Goal: Task Accomplishment & Management: Manage account settings

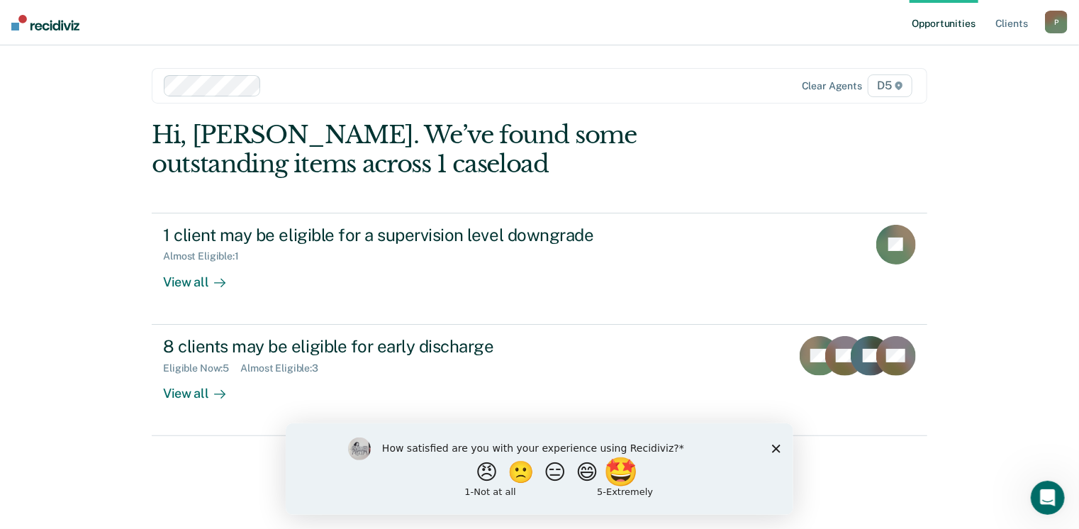
click at [627, 479] on button "🤩" at bounding box center [622, 471] width 38 height 28
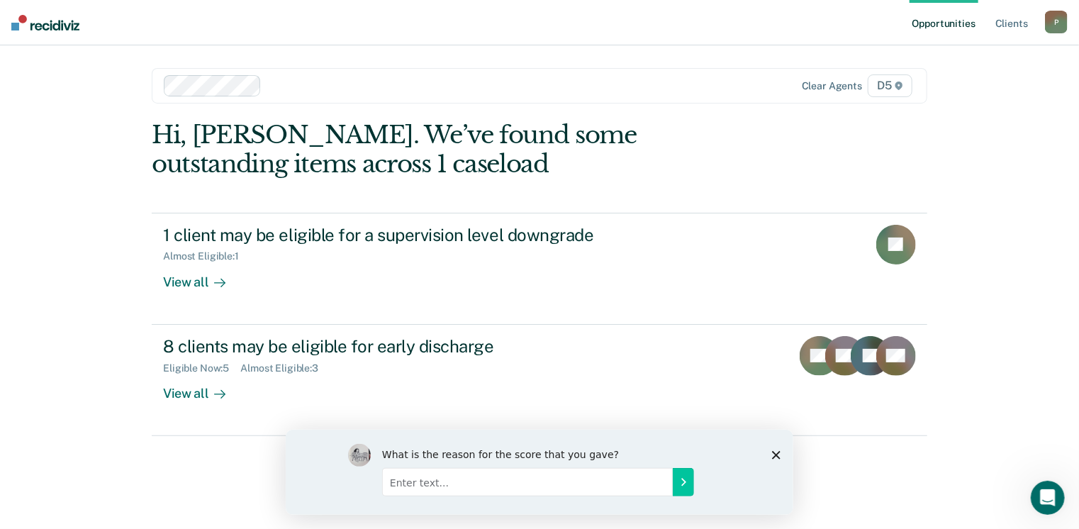
click at [603, 490] on input "Enter text..." at bounding box center [527, 481] width 291 height 28
type input "i"
type input "I like it"
click at [680, 476] on icon "Submit your response" at bounding box center [682, 481] width 11 height 11
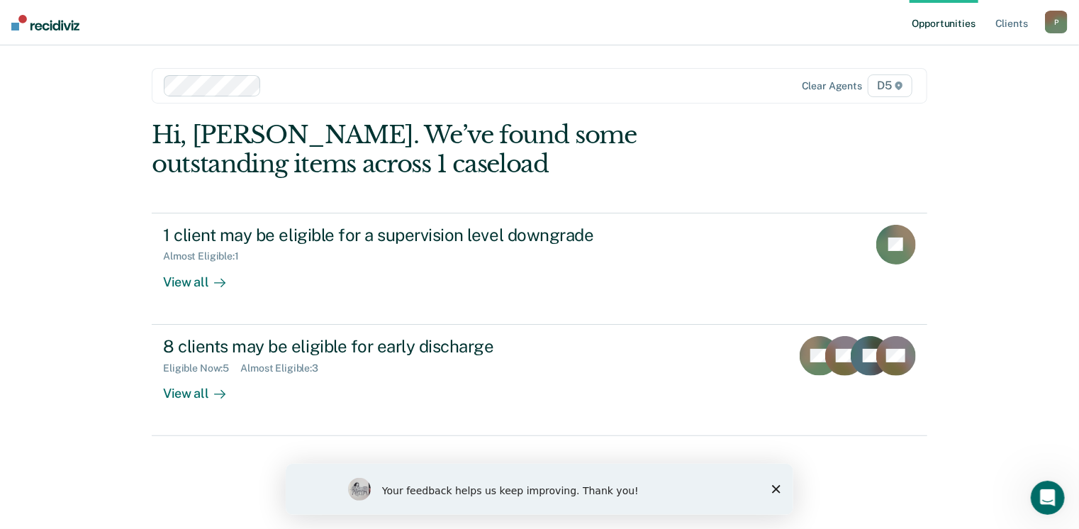
click at [775, 486] on icon "Close survey" at bounding box center [776, 488] width 9 height 9
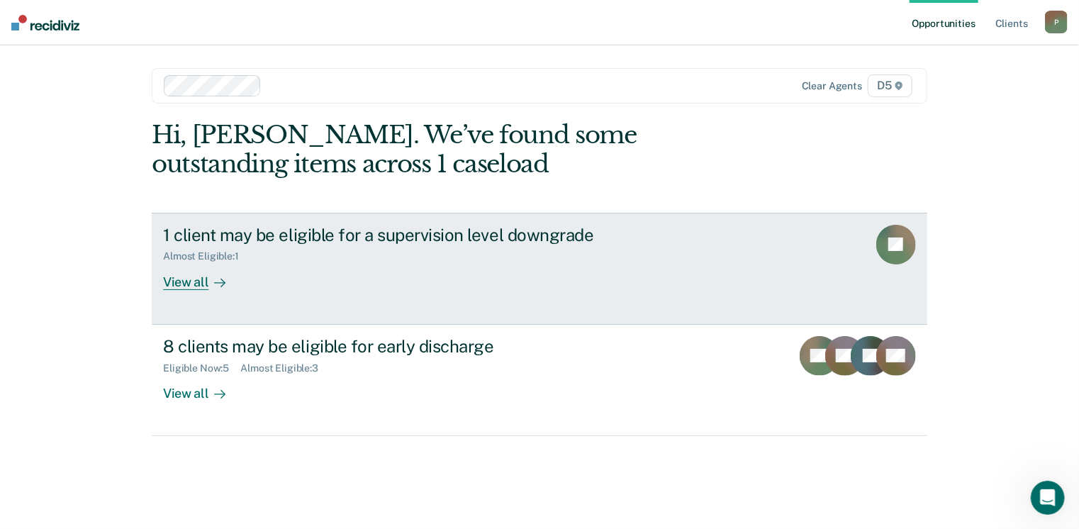
click at [184, 290] on link "1 client may be eligible for a supervision level downgrade Almost Eligible : 1 …" at bounding box center [540, 269] width 776 height 112
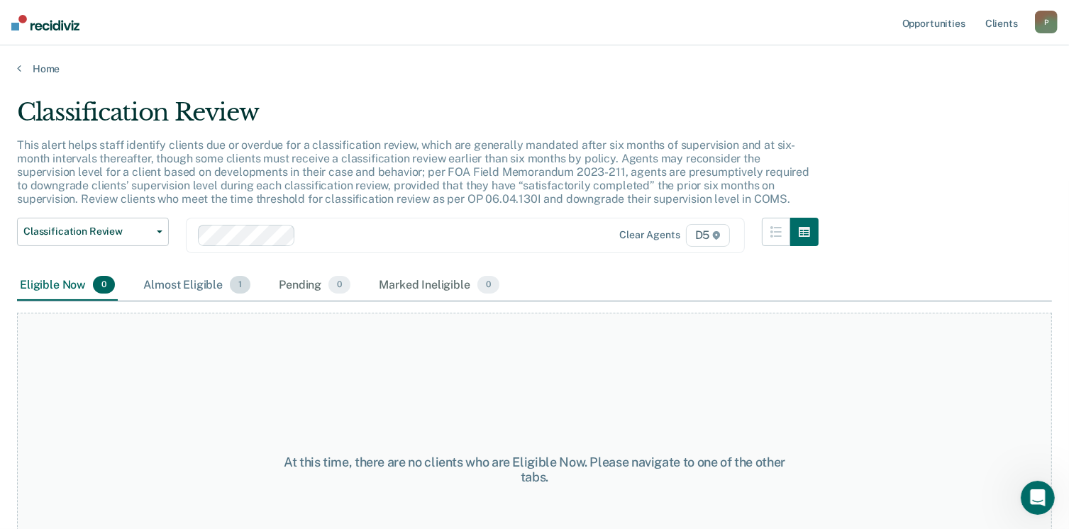
click at [192, 284] on div "Almost Eligible 1" at bounding box center [196, 285] width 113 height 31
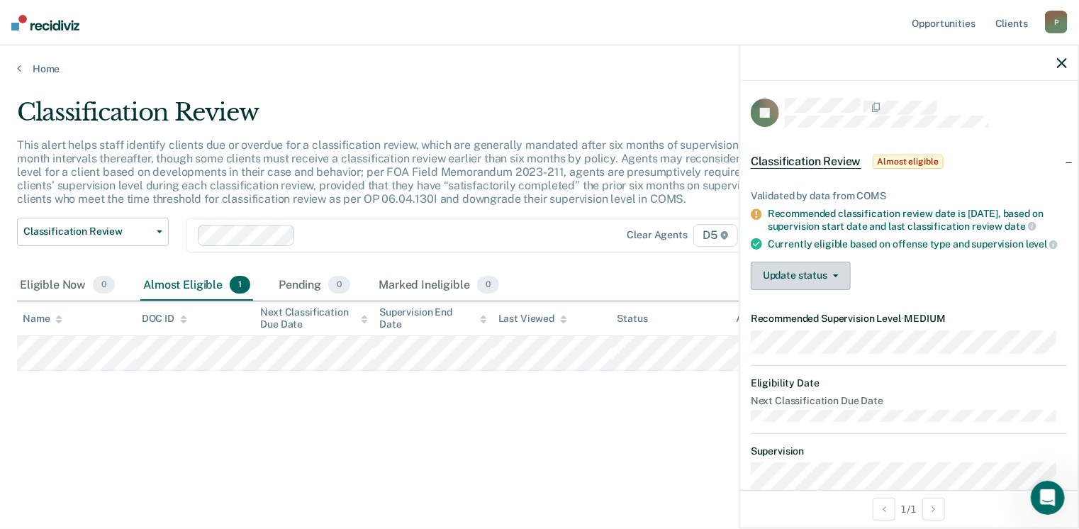
click at [823, 286] on button "Update status" at bounding box center [801, 276] width 100 height 28
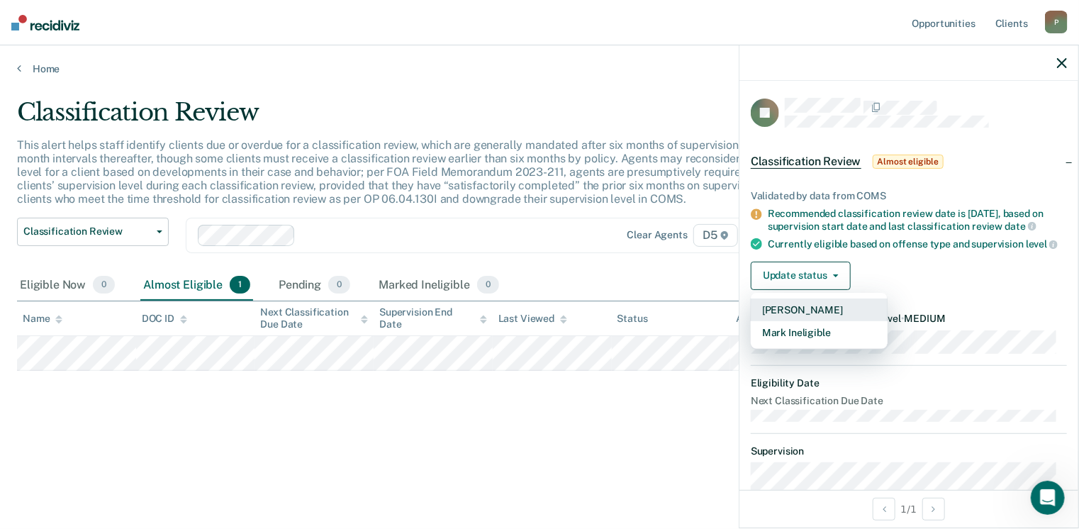
click at [821, 318] on button "Mark Pending" at bounding box center [819, 310] width 137 height 23
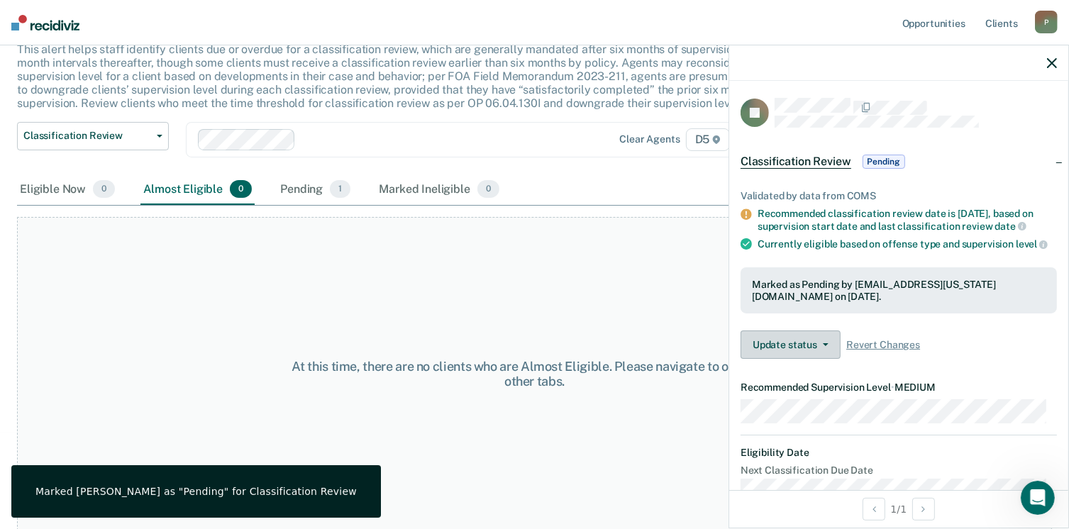
click at [823, 355] on button "Update status" at bounding box center [790, 344] width 100 height 28
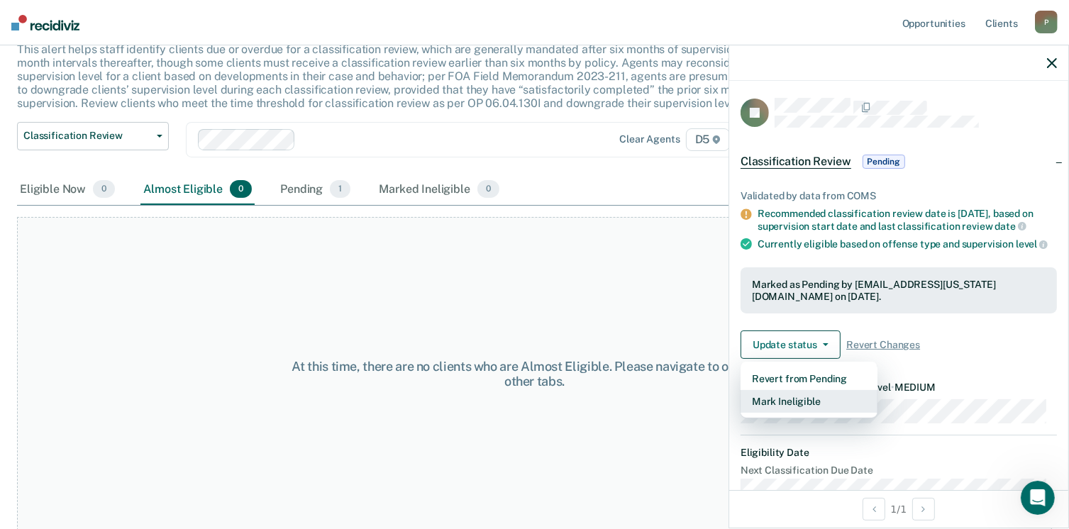
click at [796, 408] on button "Mark Ineligible" at bounding box center [808, 401] width 137 height 23
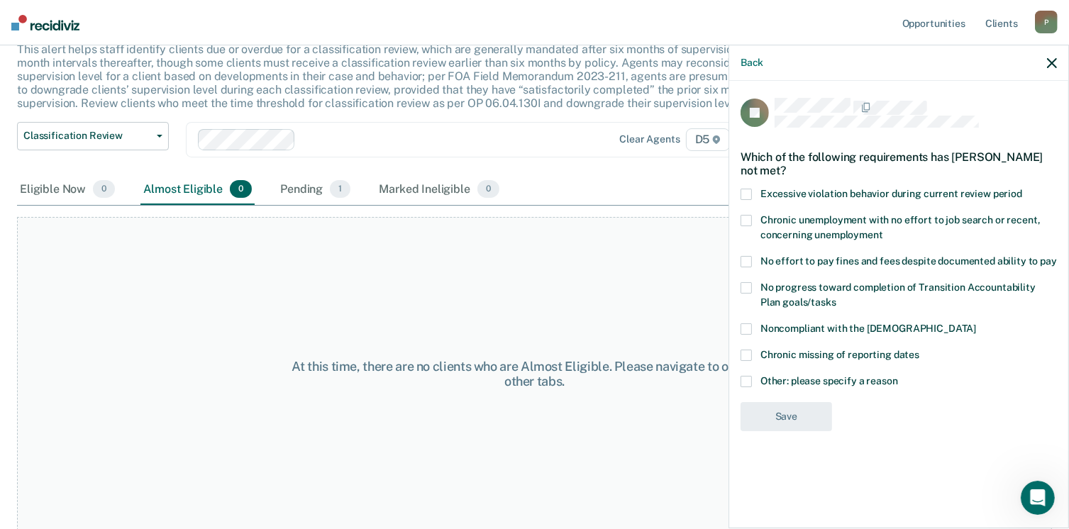
click at [750, 379] on span at bounding box center [745, 381] width 11 height 11
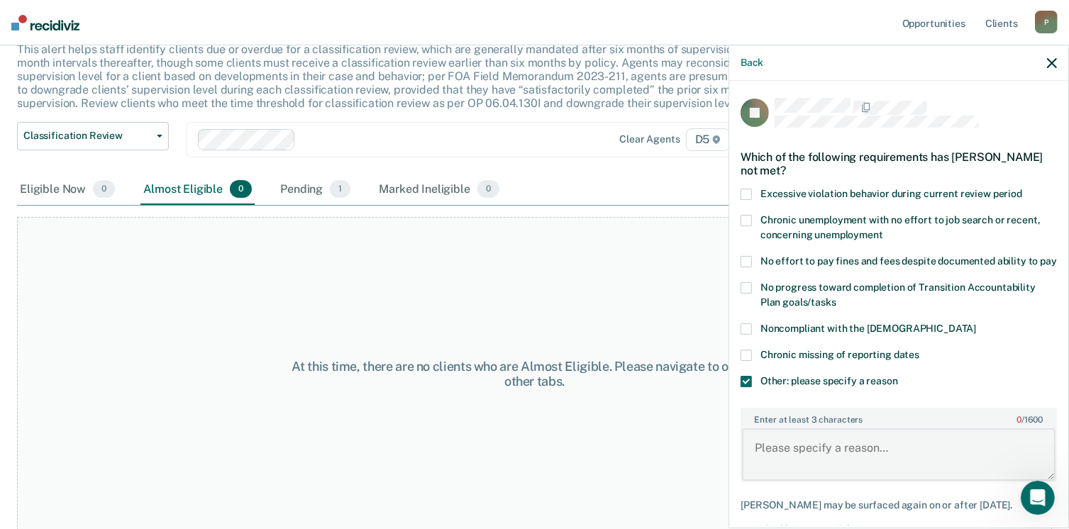
click at [845, 471] on textarea "Enter at least 3 characters 0 / 1600" at bounding box center [898, 454] width 313 height 52
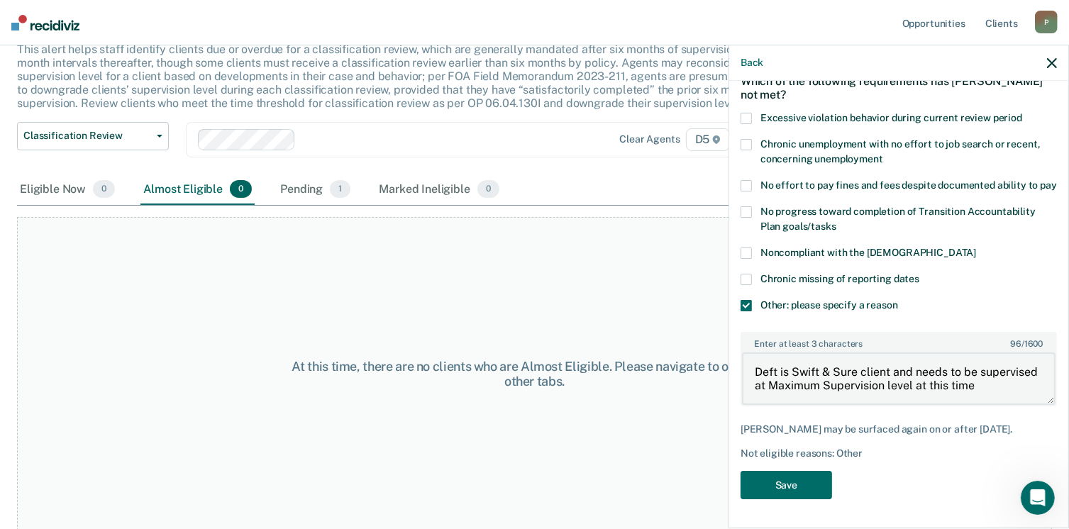
scroll to position [3, 0]
type textarea "Deft is Swift & Sure client and needs to be supervised at Maximum Supervision l…"
click at [781, 469] on div "JD Which of the following requirements has Jose Delgado not met? Excessive viol…" at bounding box center [898, 265] width 316 height 486
click at [789, 491] on button "Save" at bounding box center [785, 485] width 91 height 29
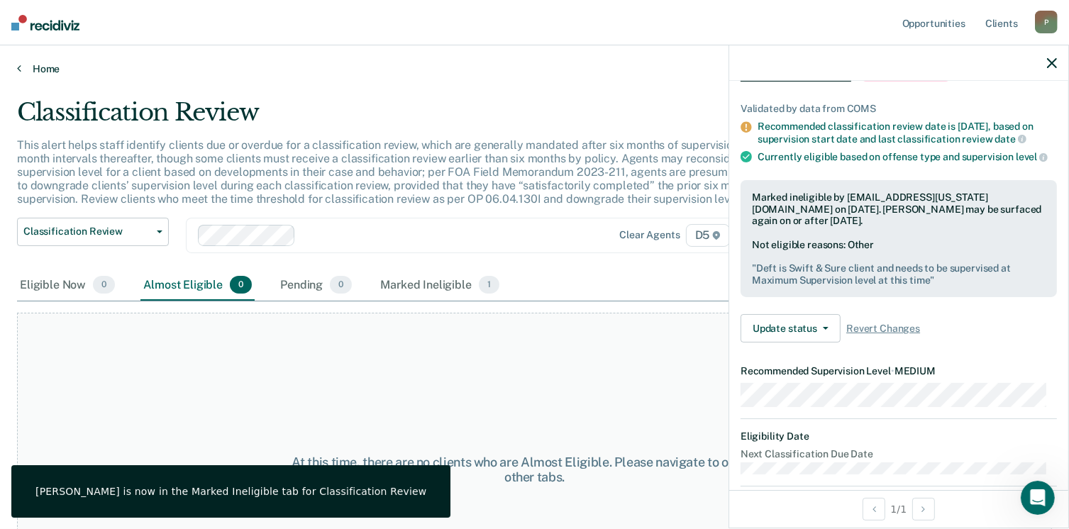
click at [33, 64] on link "Home" at bounding box center [534, 68] width 1035 height 13
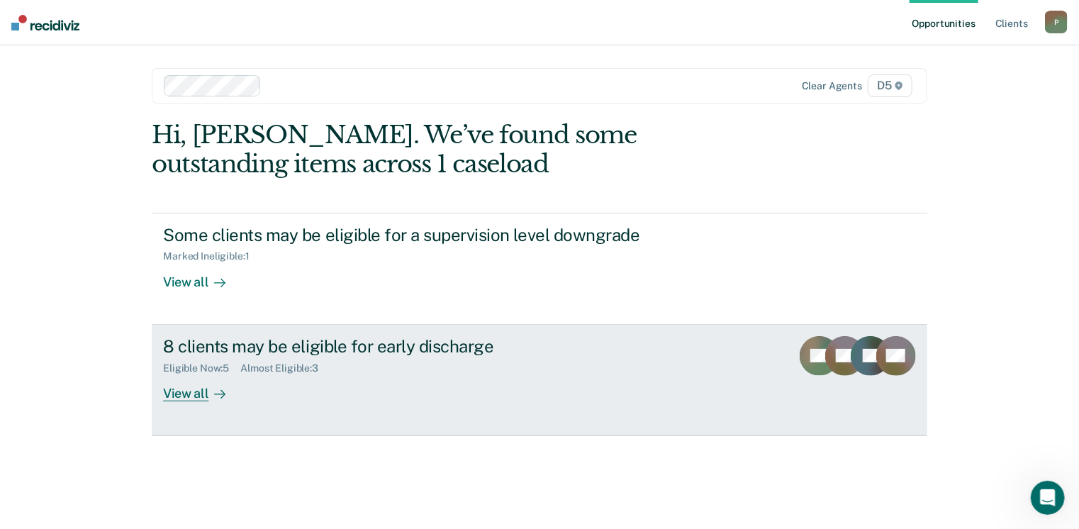
click at [192, 392] on div "View all" at bounding box center [202, 388] width 79 height 28
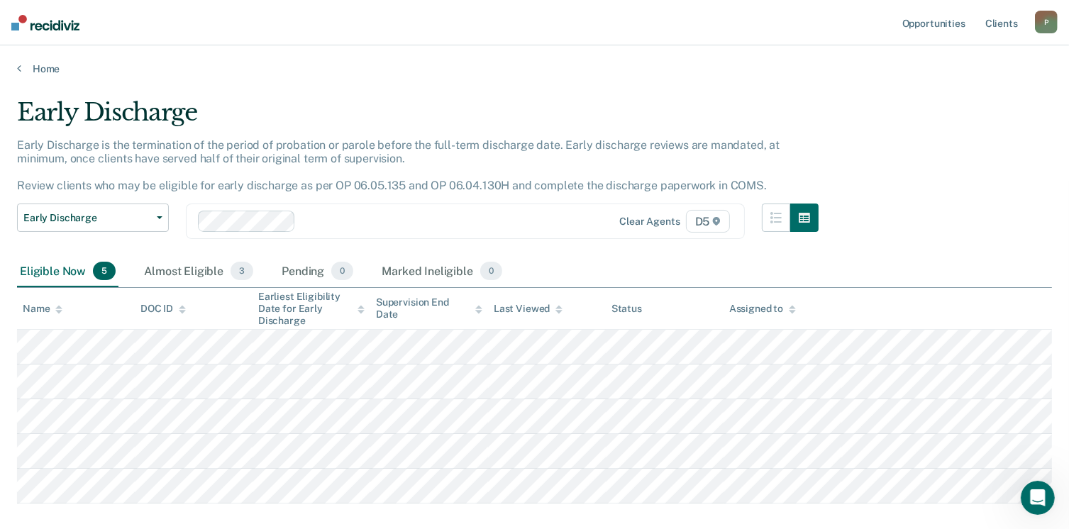
click at [321, 321] on div "Earliest Eligibility Date for Early Discharge" at bounding box center [311, 308] width 106 height 35
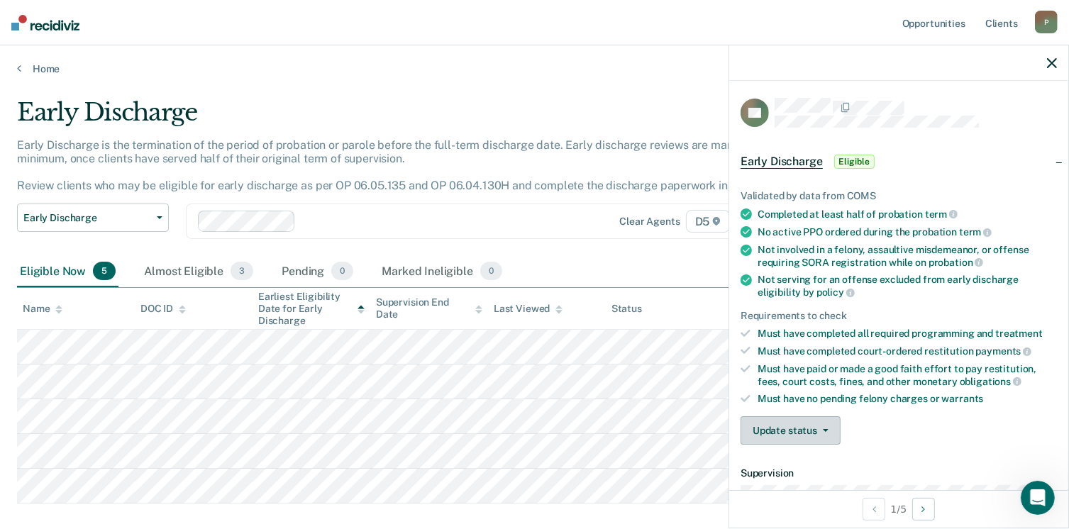
click at [797, 429] on button "Update status" at bounding box center [790, 430] width 100 height 28
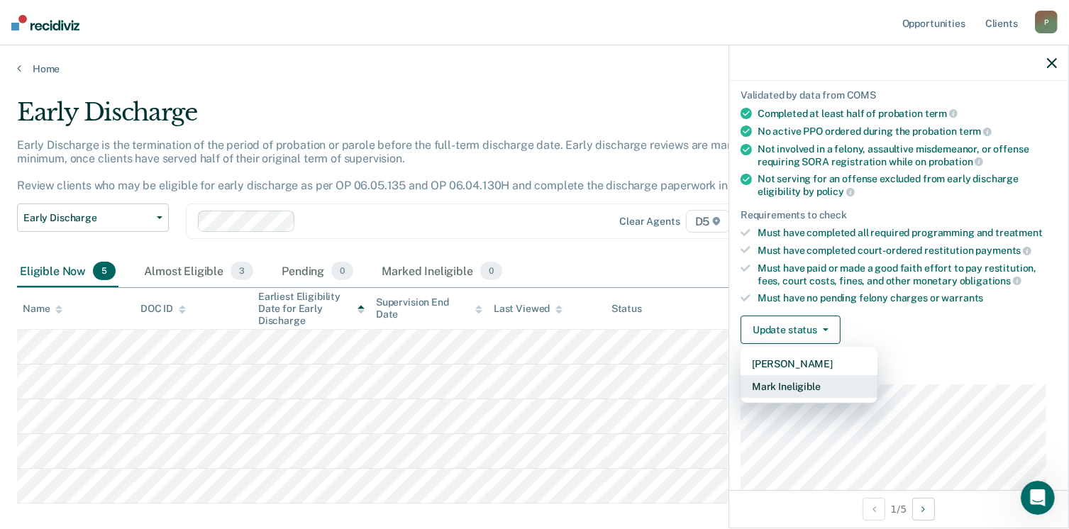
scroll to position [142, 0]
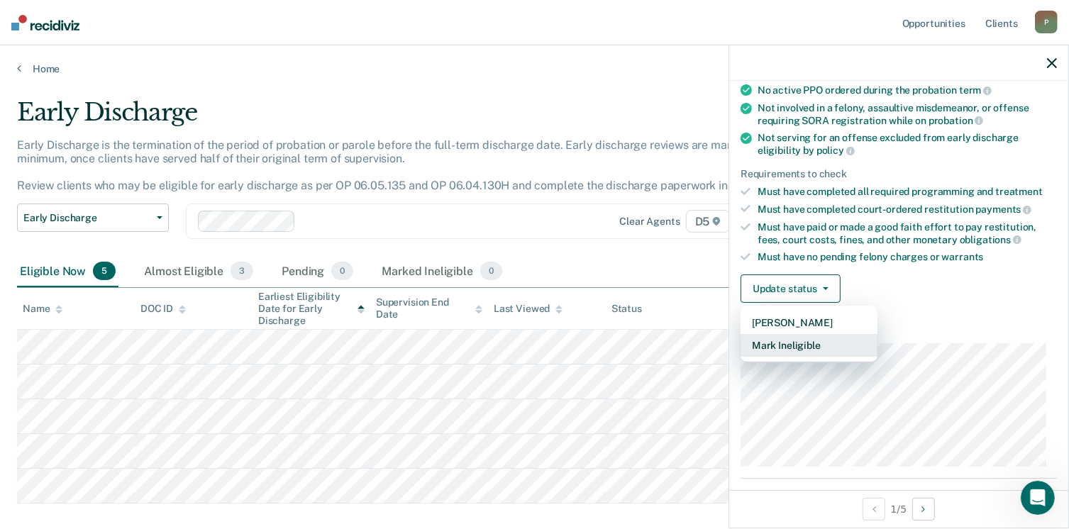
click at [790, 341] on button "Mark Ineligible" at bounding box center [808, 345] width 137 height 23
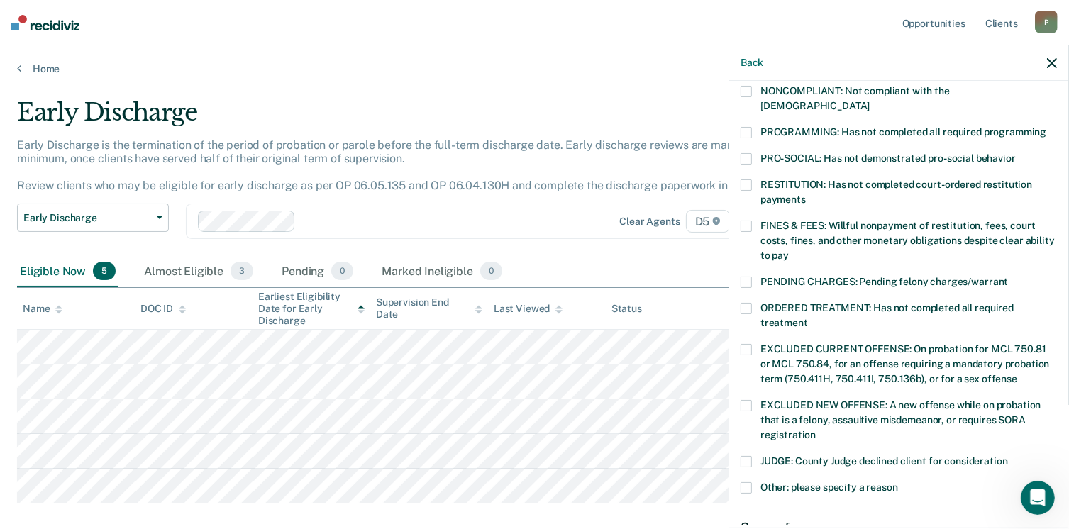
scroll to position [284, 0]
click at [744, 481] on span at bounding box center [745, 486] width 11 height 11
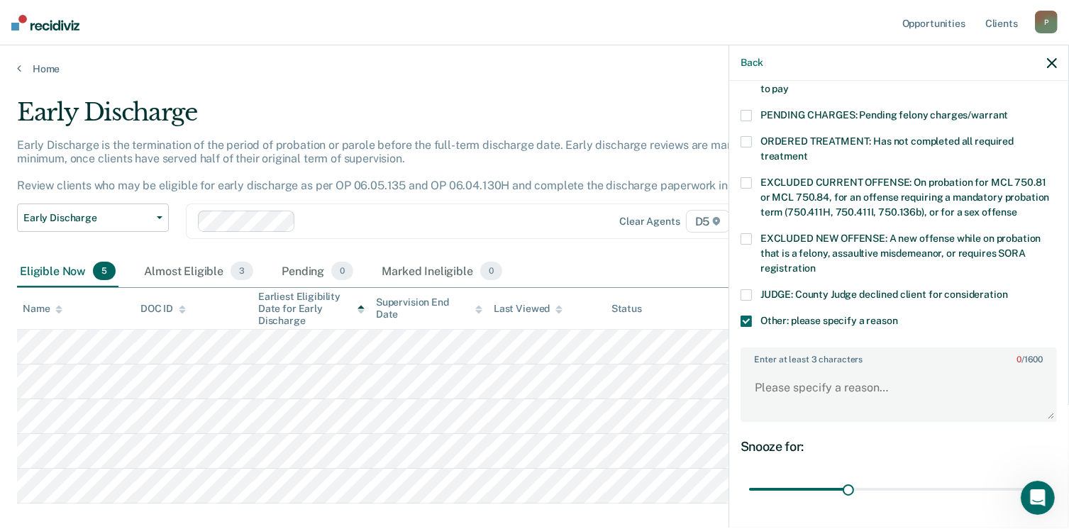
scroll to position [496, 0]
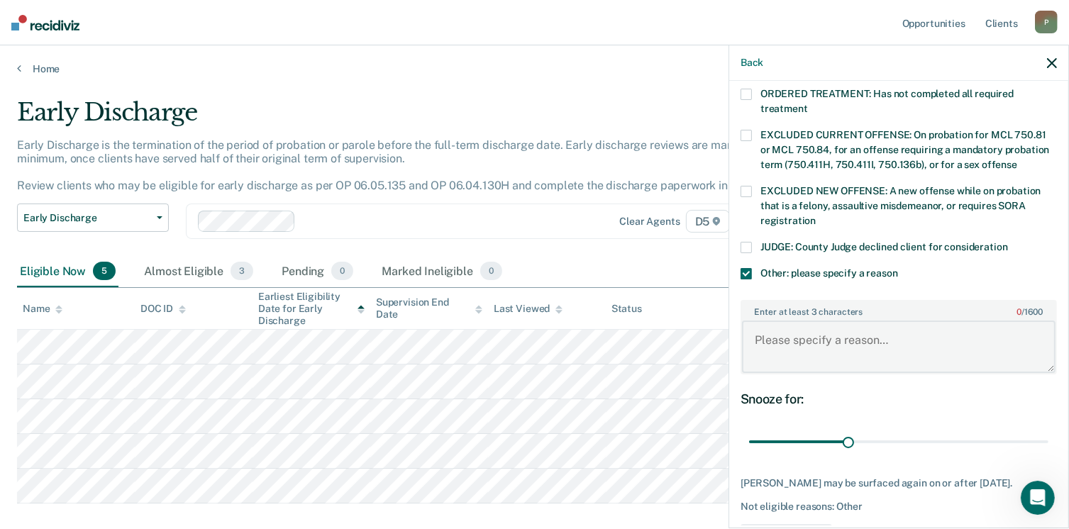
click at [805, 330] on textarea "Enter at least 3 characters 0 / 1600" at bounding box center [898, 347] width 313 height 52
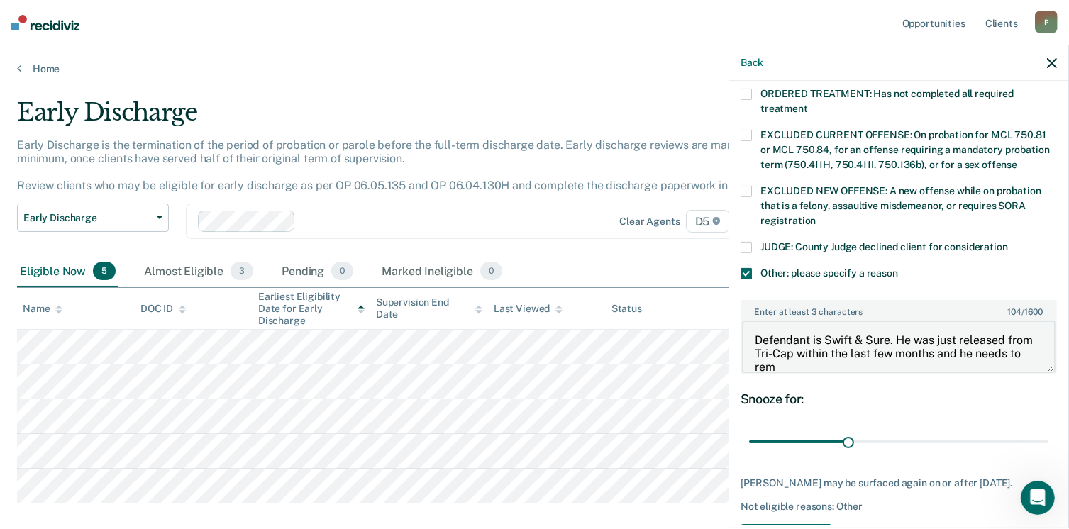
scroll to position [2, 0]
click at [923, 338] on textarea "Defendant is Swift & Sure. He was just released from Tri-Cap within the last fe…" at bounding box center [898, 347] width 313 height 52
click at [939, 335] on textarea "Defendant is Swift & Sure. He was just released from Tri-Cap within the last mo…" at bounding box center [898, 347] width 313 height 52
click at [903, 348] on textarea "Defendant is Swift & Sure. He was just released from Tri-Cap within the last mo…" at bounding box center [898, 347] width 313 height 52
drag, startPoint x: 981, startPoint y: 340, endPoint x: 989, endPoint y: 341, distance: 7.8
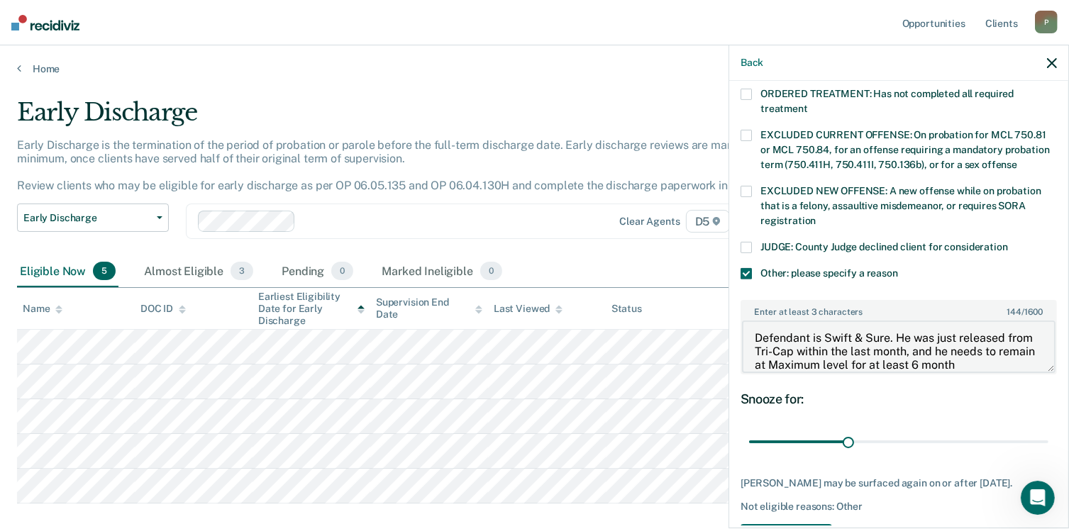
click at [983, 340] on textarea "Defendant is Swift & Sure. He was just released from Tri-Cap within the last mo…" at bounding box center [898, 347] width 313 height 52
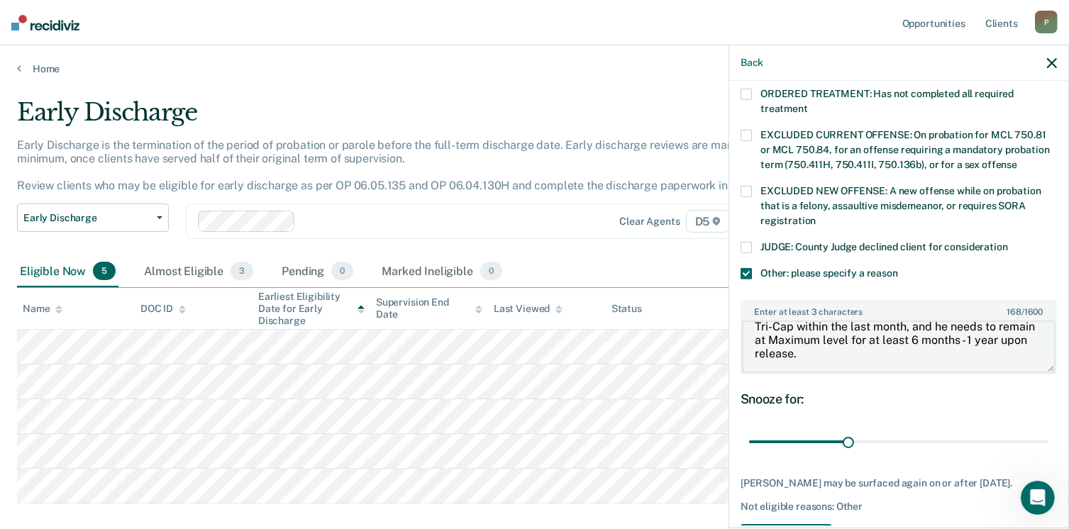
scroll to position [531, 0]
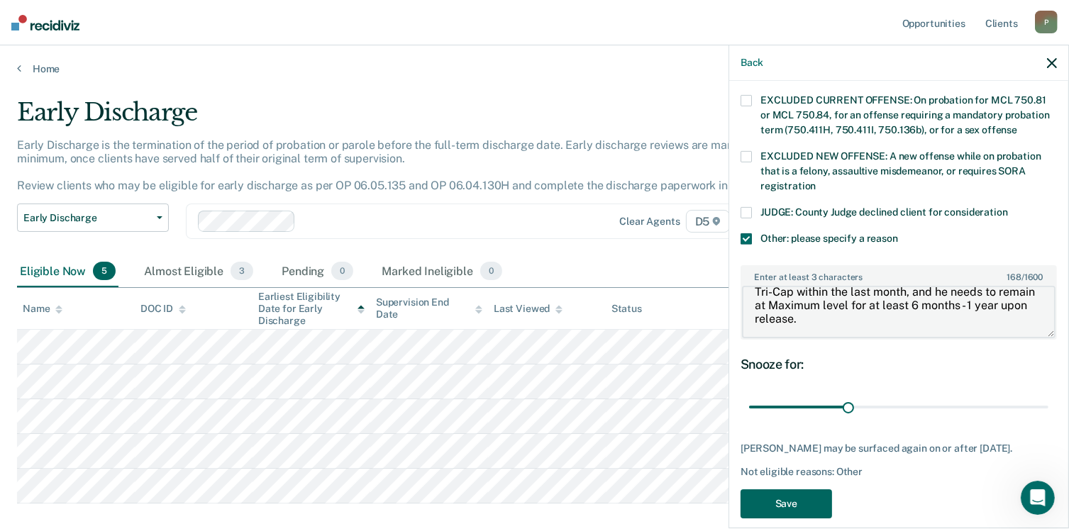
type textarea "Defendant is Swift & Sure. He was just released from Tri-Cap within the last mo…"
click at [781, 489] on button "Save" at bounding box center [785, 503] width 91 height 29
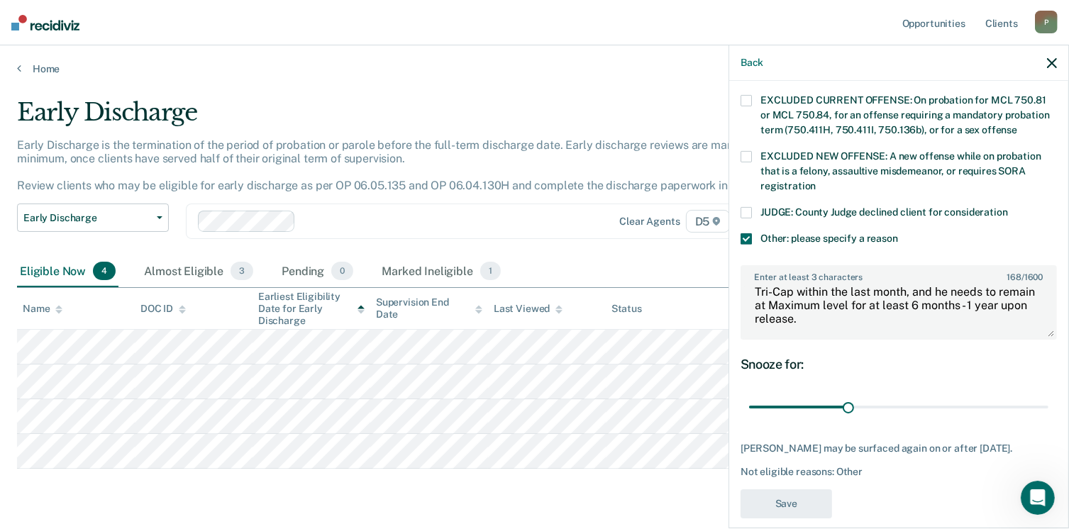
scroll to position [414, 0]
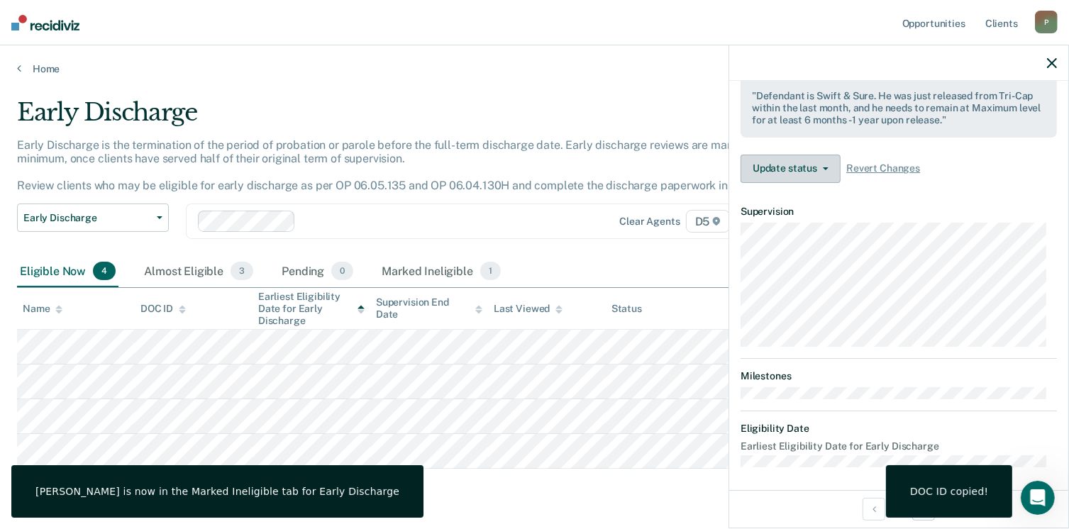
click at [801, 159] on button "Update status" at bounding box center [790, 169] width 100 height 28
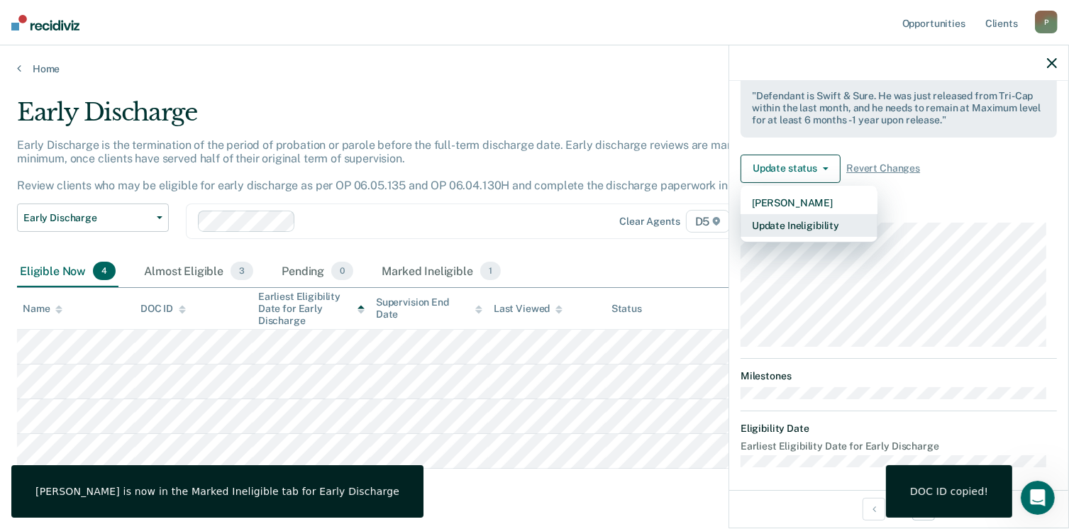
click at [775, 225] on button "Update Ineligibility" at bounding box center [808, 225] width 137 height 23
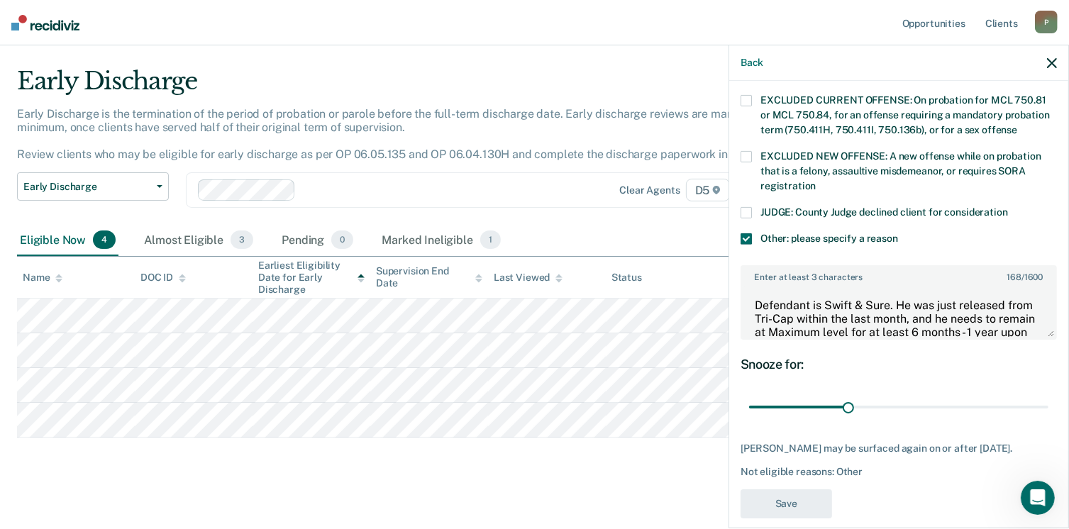
scroll to position [40, 0]
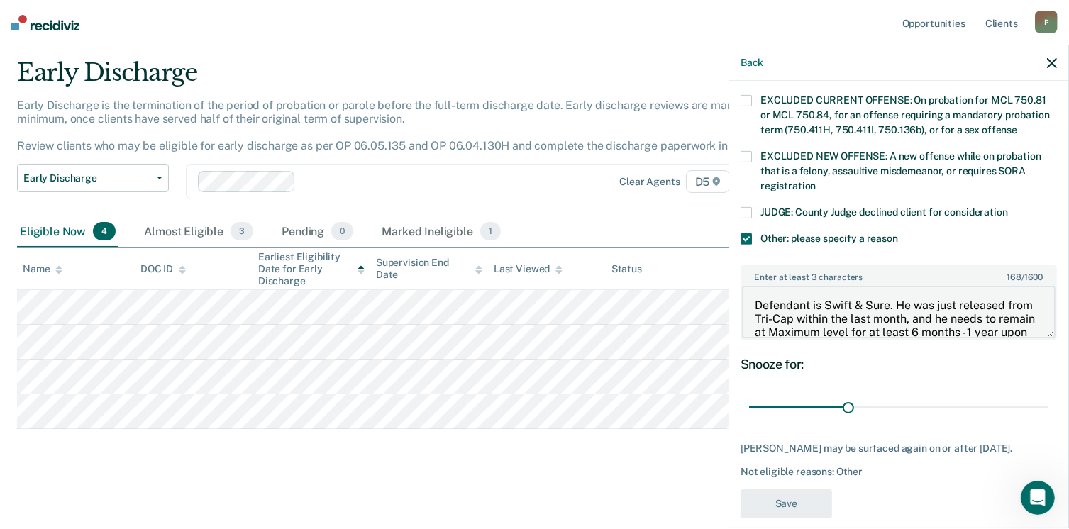
click at [1005, 305] on textarea "Defendant is Swift & Sure. He was just released from Tri-Cap within the last mo…" at bounding box center [898, 312] width 313 height 52
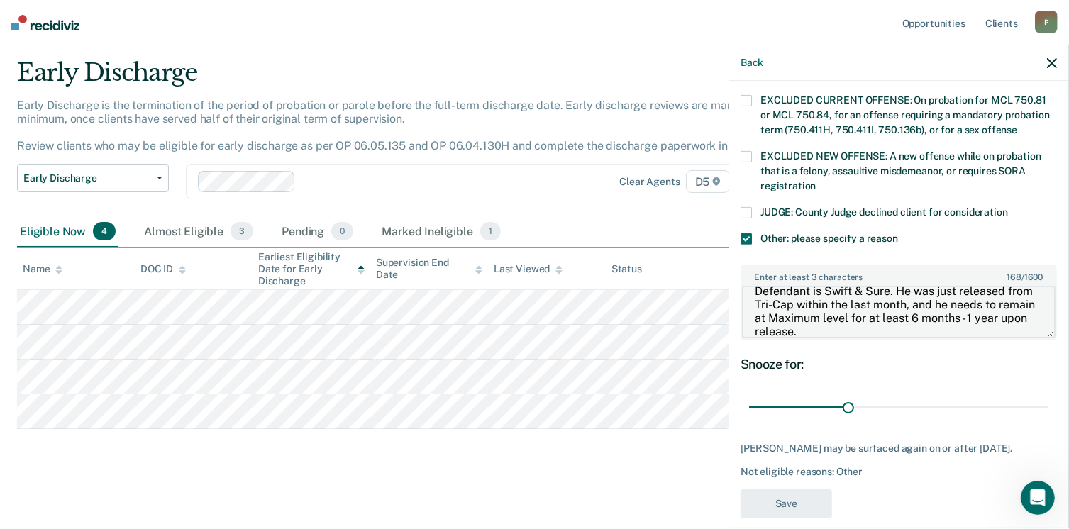
scroll to position [27, 0]
click at [873, 303] on textarea "Defendant is Swift & Sure. He was just released from Tri-Cap within the last mo…" at bounding box center [898, 312] width 313 height 52
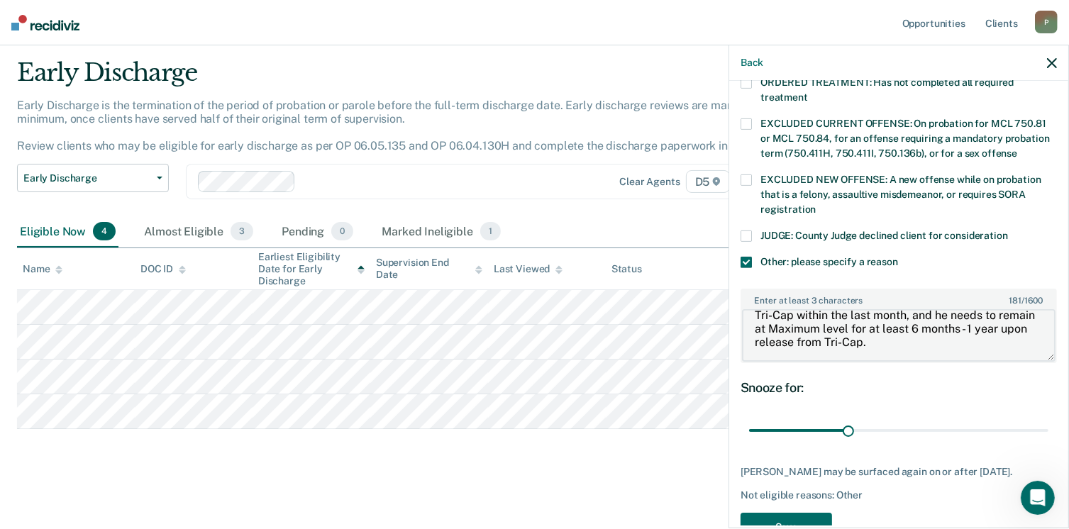
scroll to position [531, 0]
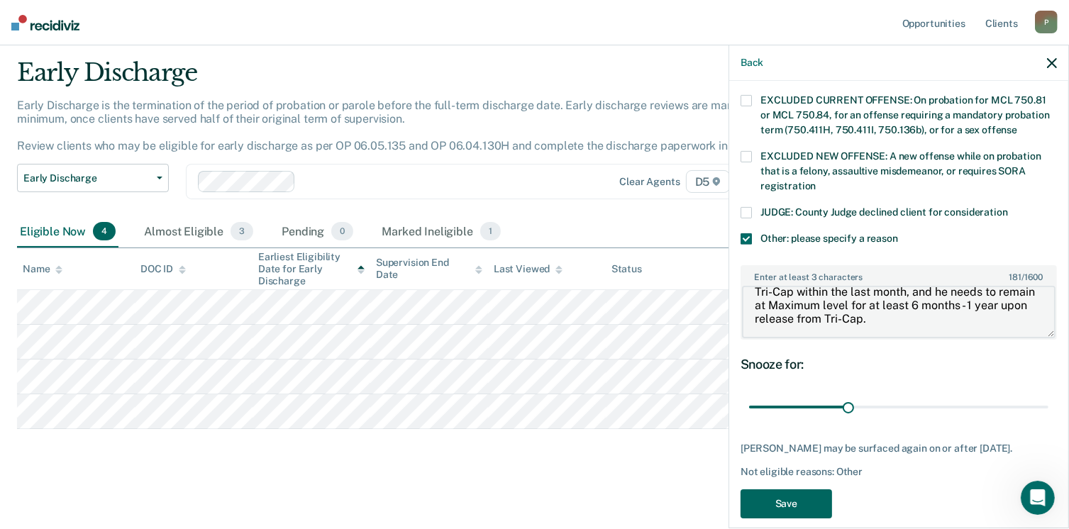
type textarea "Defendant is Swift & Sure. He was just released from Tri-Cap within the last mo…"
click at [784, 489] on button "Save" at bounding box center [785, 503] width 91 height 29
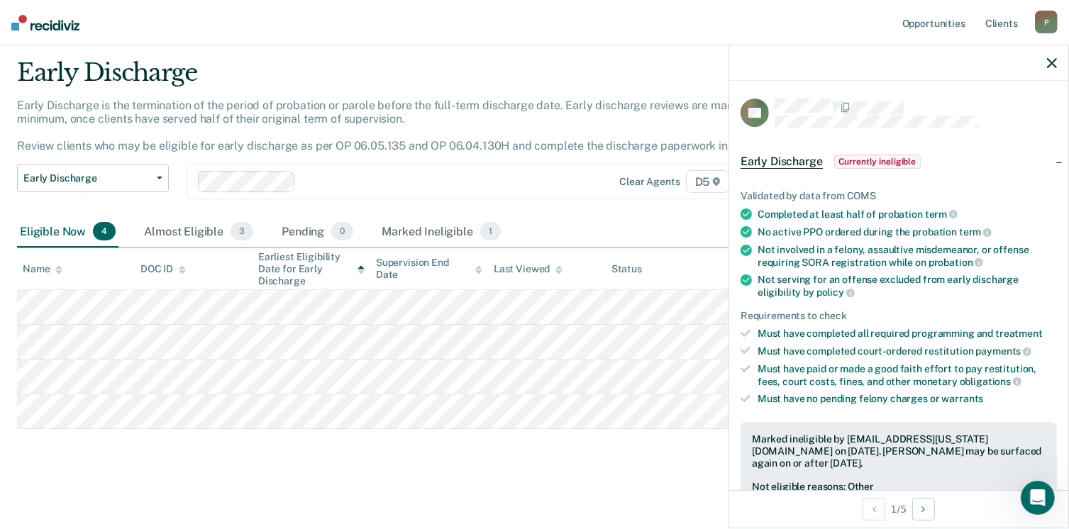
scroll to position [0, 0]
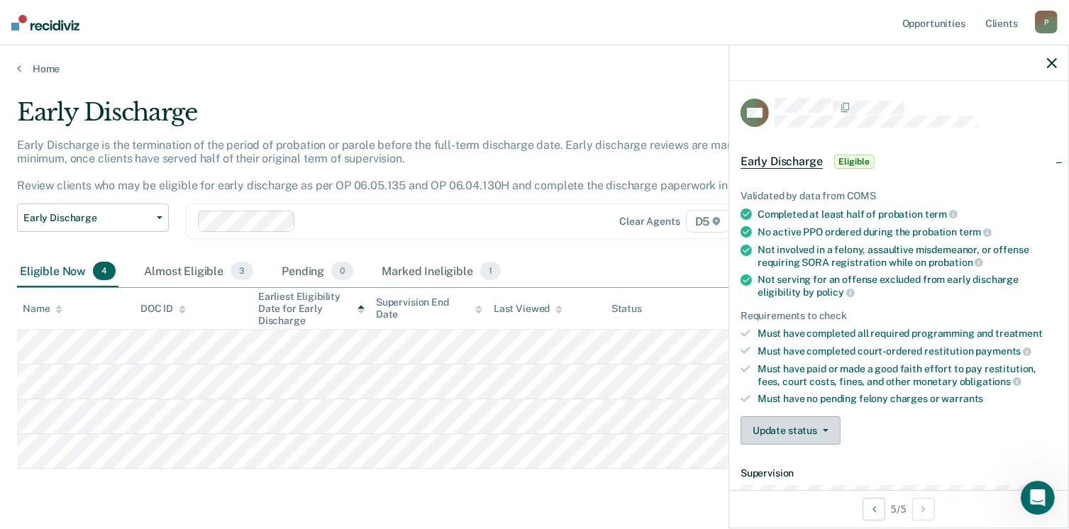
click at [811, 423] on button "Update status" at bounding box center [790, 430] width 100 height 28
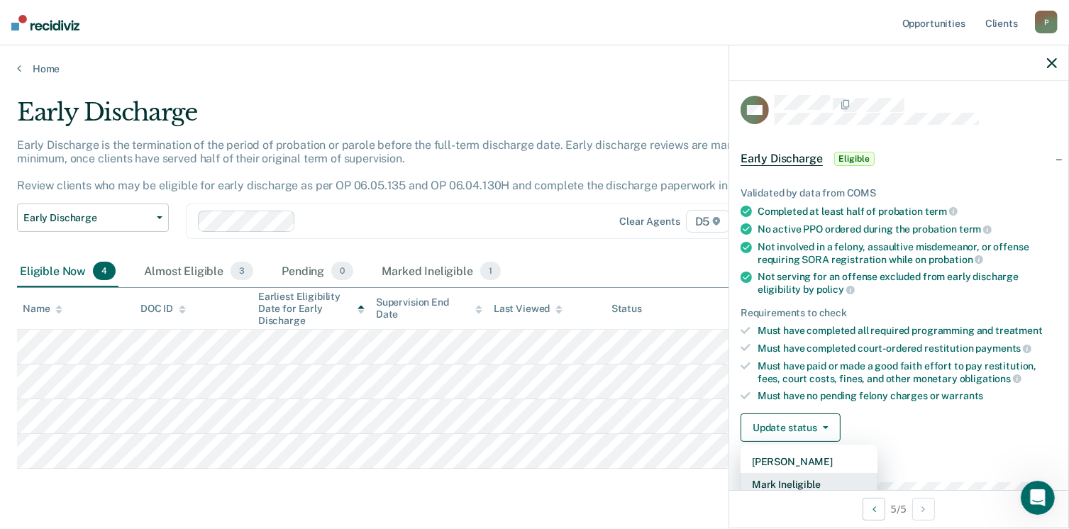
click at [811, 480] on button "Mark Ineligible" at bounding box center [808, 484] width 137 height 23
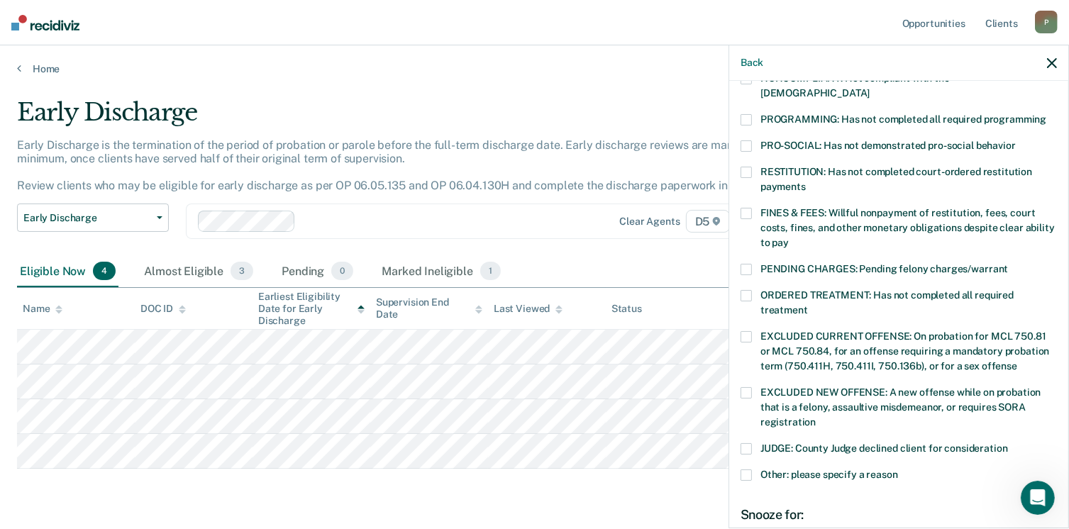
scroll to position [428, 0]
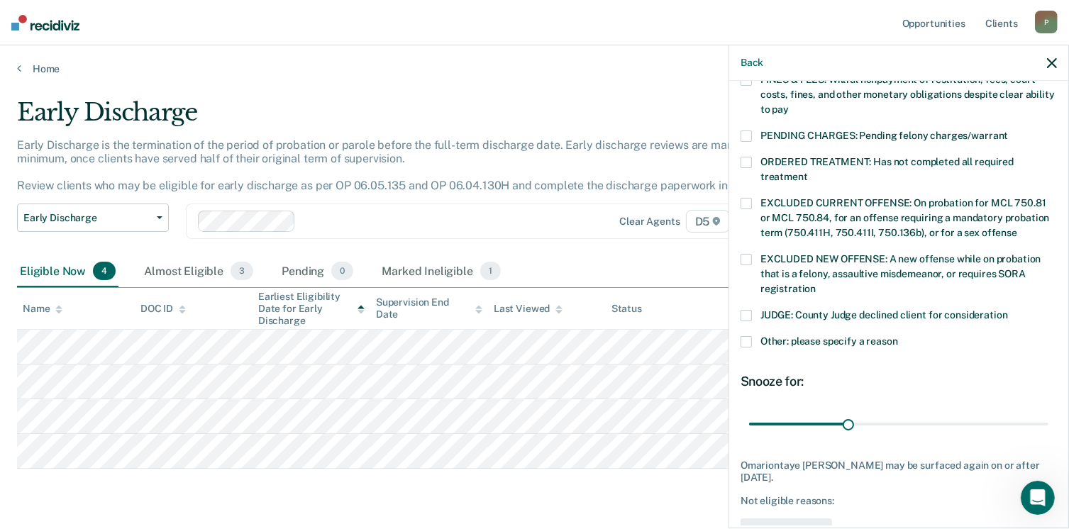
click at [751, 336] on span at bounding box center [745, 341] width 11 height 11
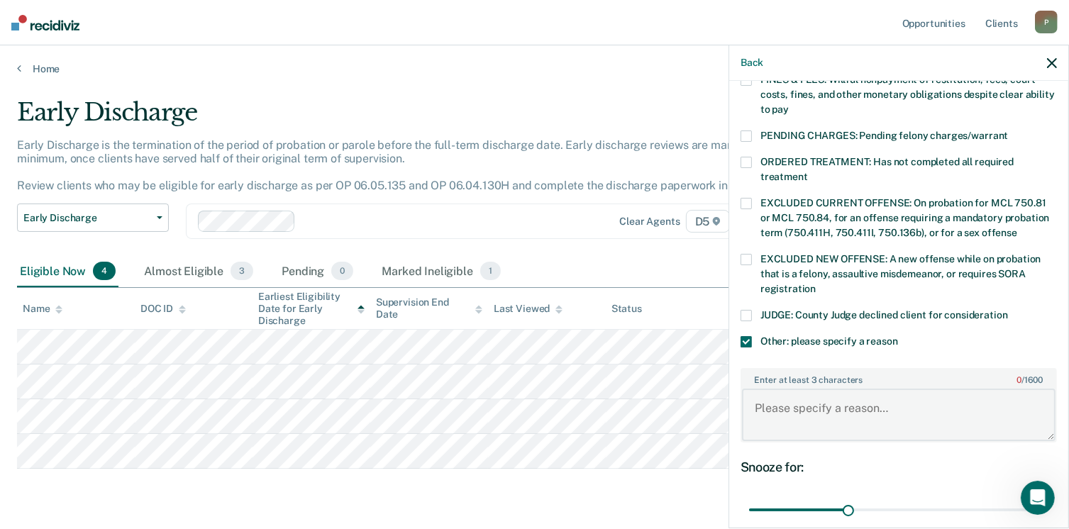
click at [823, 406] on textarea "Enter at least 3 characters 0 / 1600" at bounding box center [898, 415] width 313 height 52
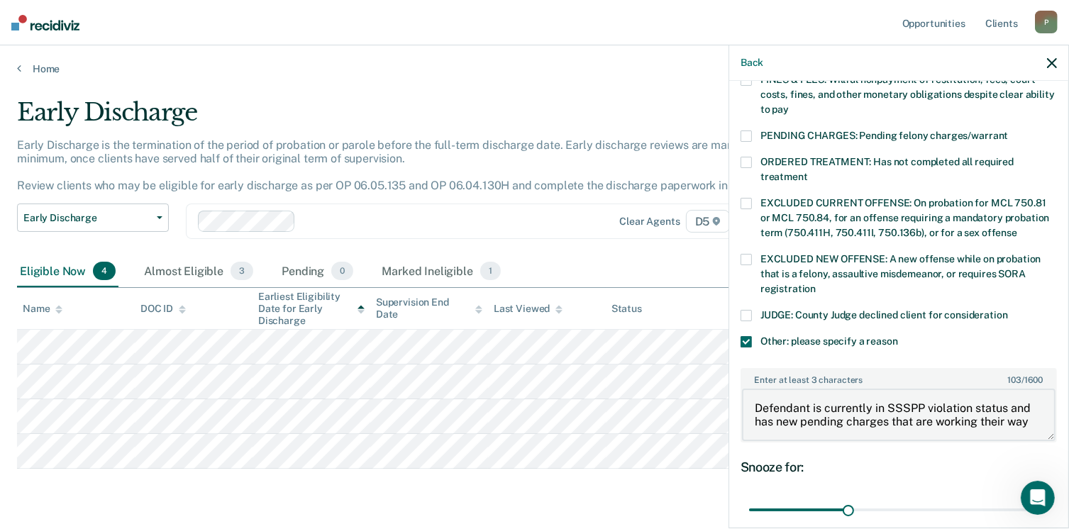
scroll to position [2, 0]
type textarea "Defendant is currently in SSSPP violation status and has new pending charges th…"
click at [748, 254] on span at bounding box center [745, 259] width 11 height 11
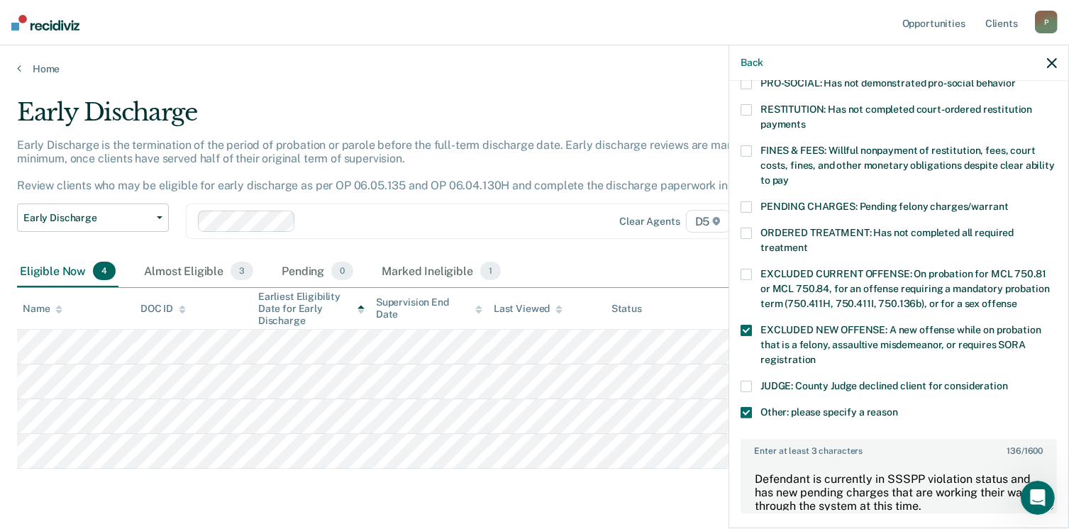
click at [749, 201] on span at bounding box center [745, 206] width 11 height 11
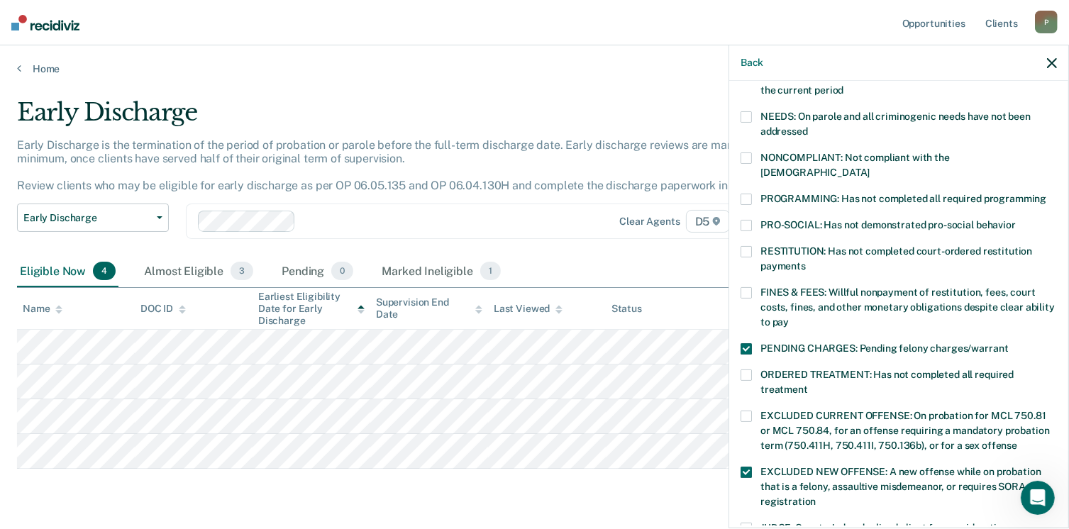
scroll to position [145, 0]
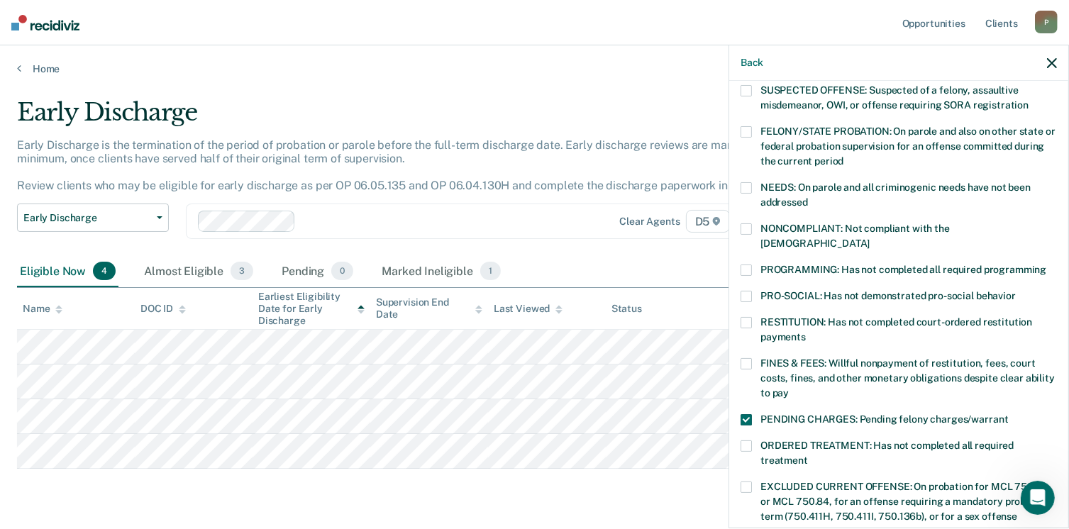
click at [746, 223] on span at bounding box center [745, 228] width 11 height 11
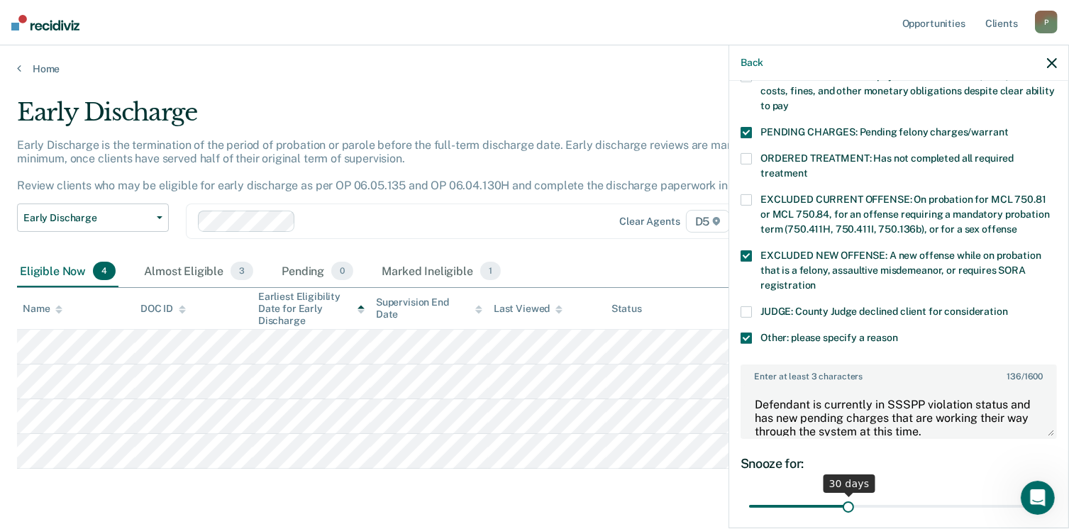
scroll to position [555, 0]
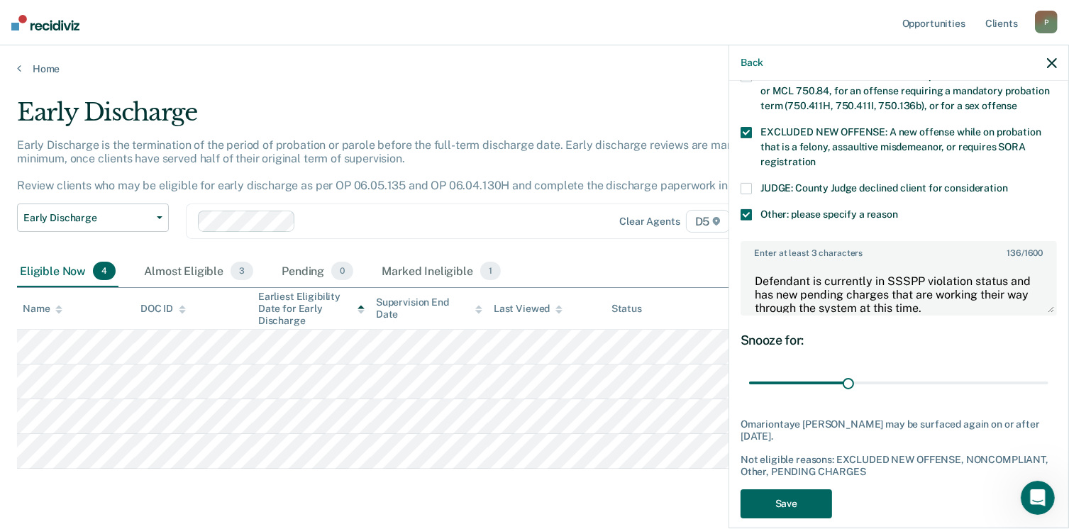
click at [798, 491] on button "Save" at bounding box center [785, 503] width 91 height 29
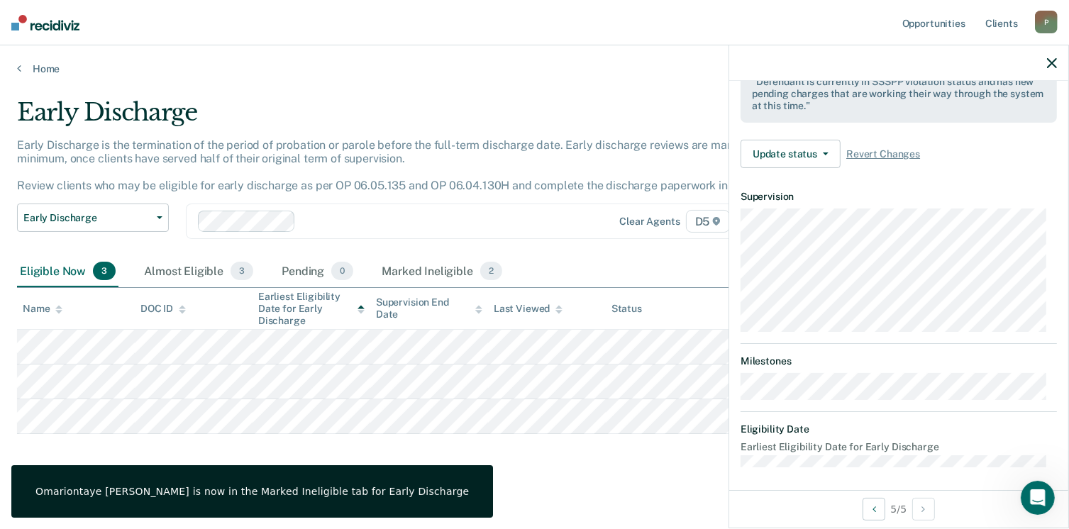
scroll to position [262, 0]
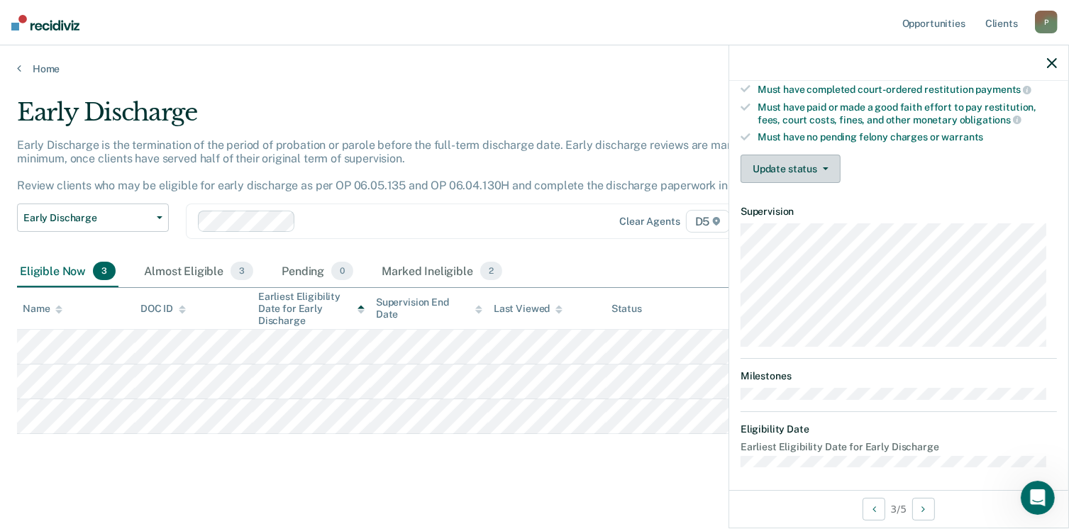
click at [759, 162] on button "Update status" at bounding box center [790, 169] width 100 height 28
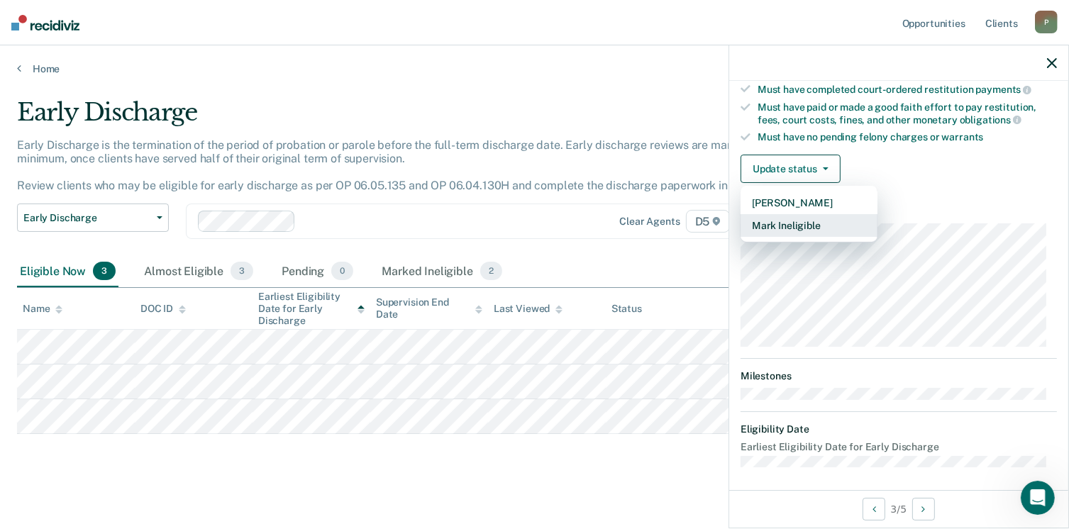
click at [752, 218] on button "Mark Ineligible" at bounding box center [808, 225] width 137 height 23
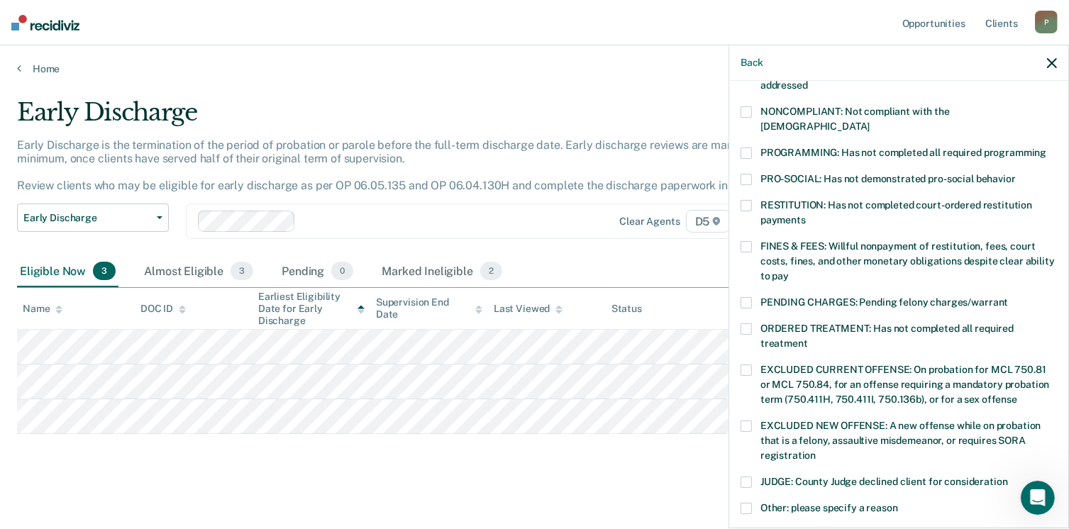
click at [752, 112] on label "NONCOMPLIANT: Not compliant with the order of supervision" at bounding box center [898, 121] width 316 height 30
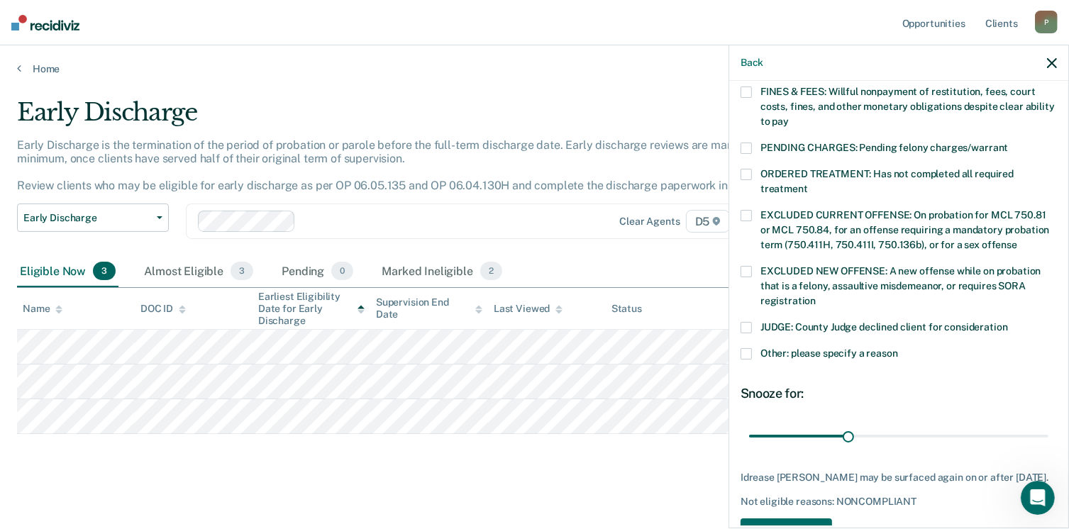
scroll to position [459, 0]
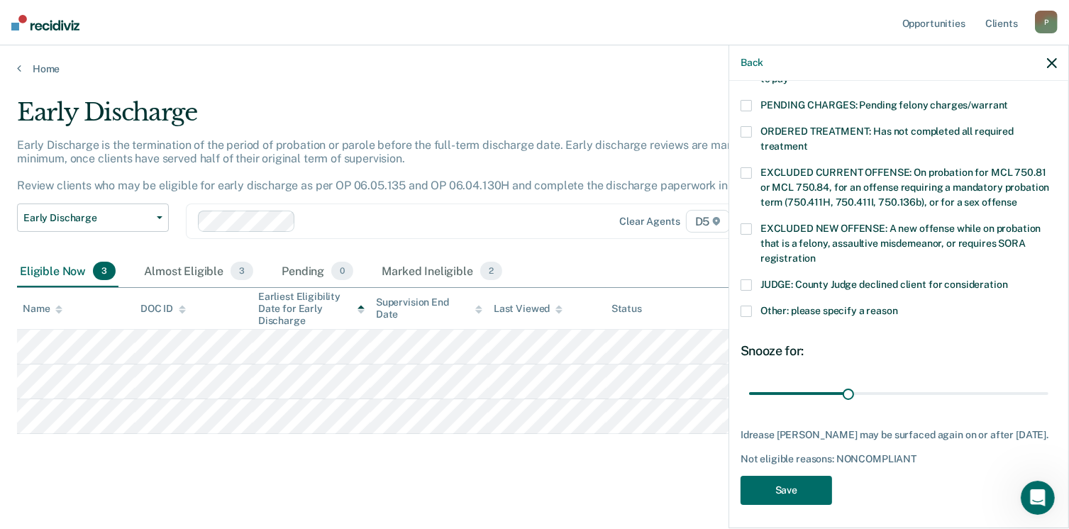
click at [746, 306] on span at bounding box center [745, 311] width 11 height 11
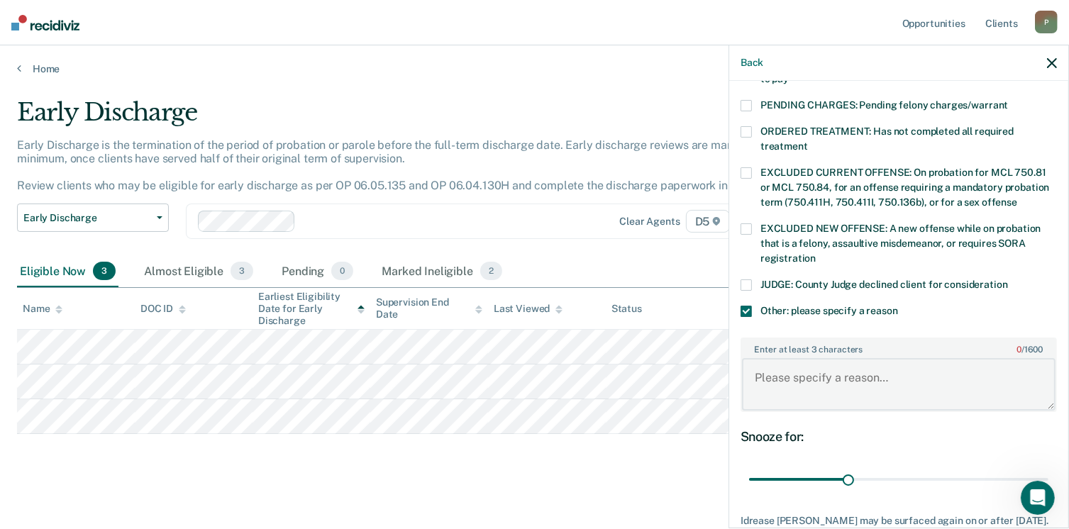
click at [796, 365] on textarea "Enter at least 3 characters 0 / 1600" at bounding box center [898, 384] width 313 height 52
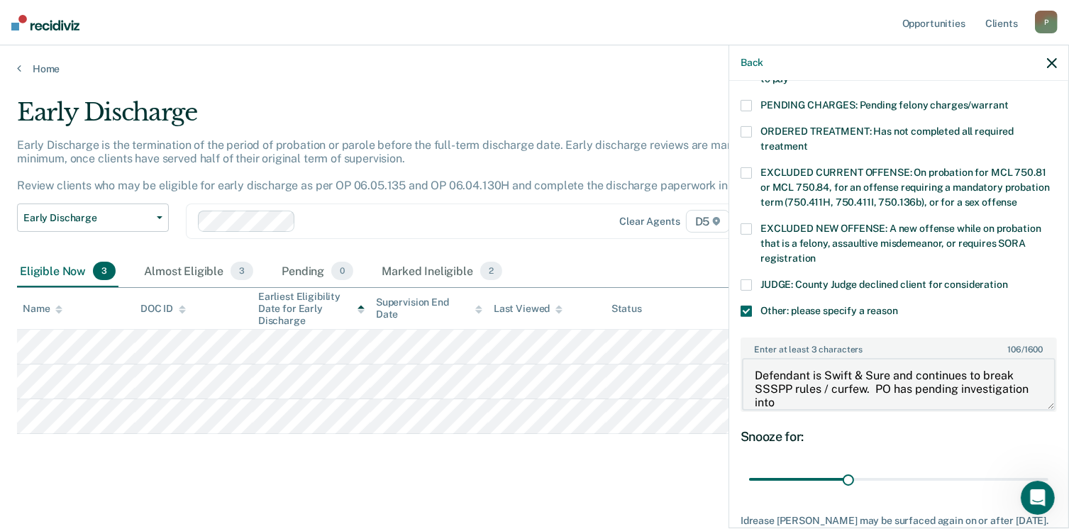
click at [886, 384] on textarea "Defendant is Swift & Sure and continues to break SSSPP rules / curfew. PO has p…" at bounding box center [898, 384] width 313 height 52
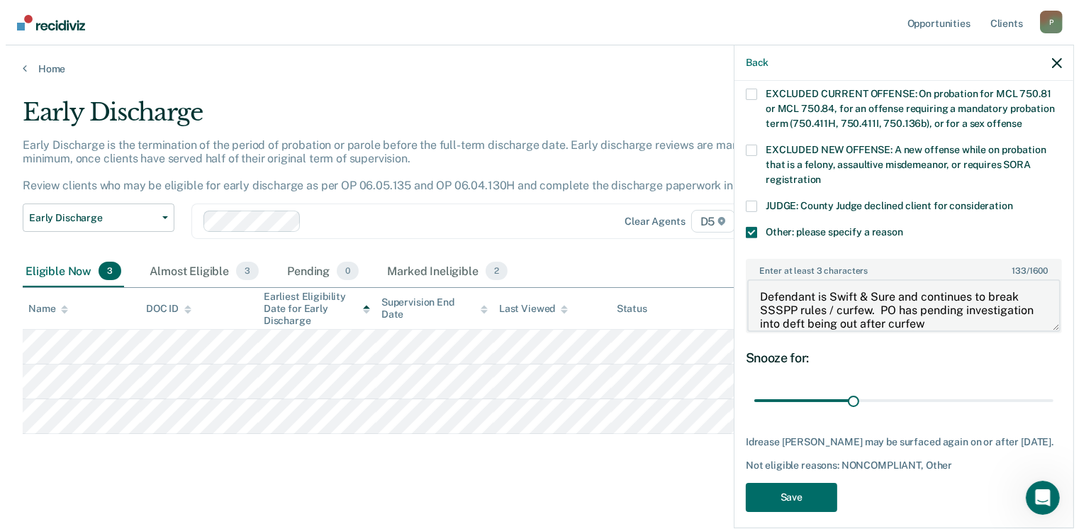
scroll to position [543, 0]
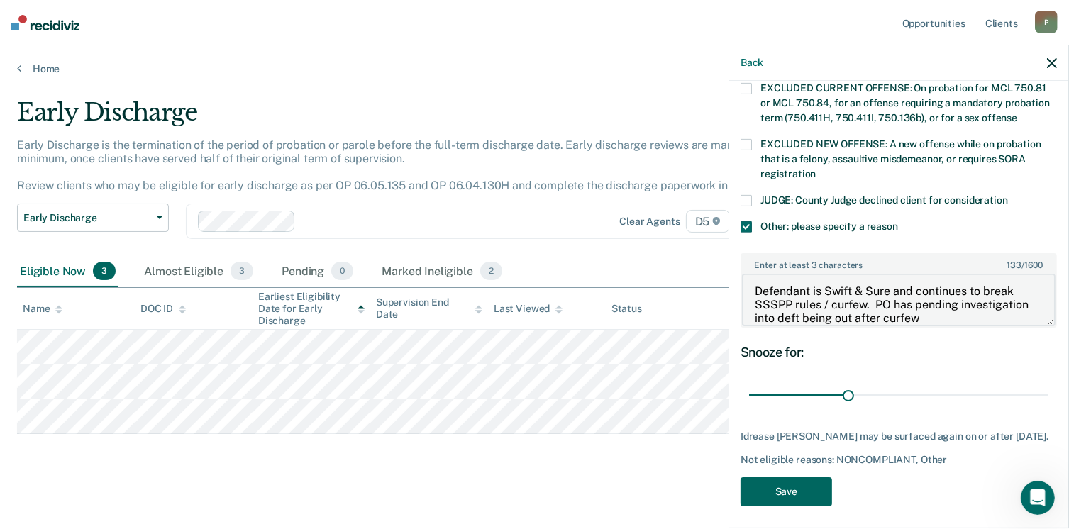
type textarea "Defendant is Swift & Sure and continues to break SSSPP rules / curfew. PO has p…"
click at [796, 480] on button "Save" at bounding box center [785, 491] width 91 height 29
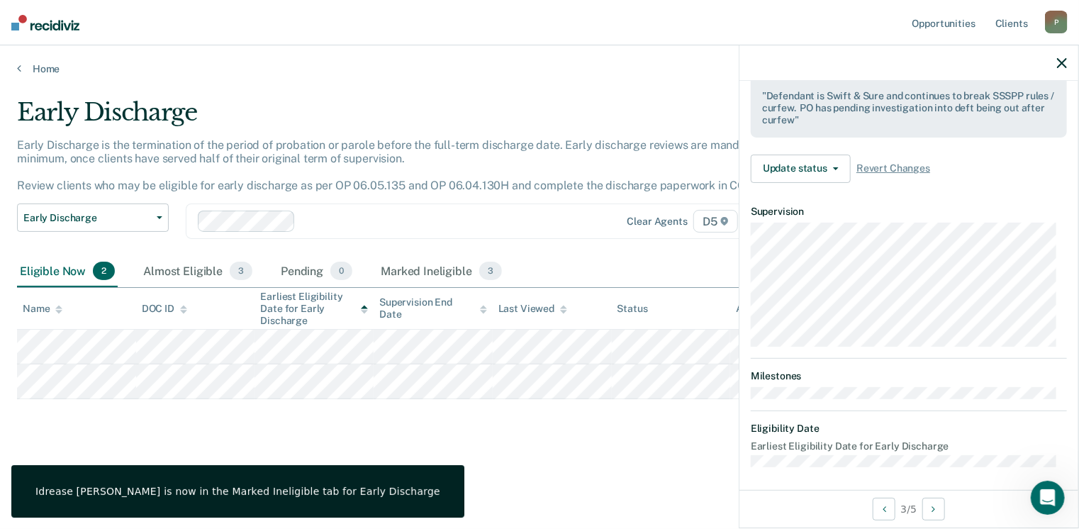
scroll to position [262, 0]
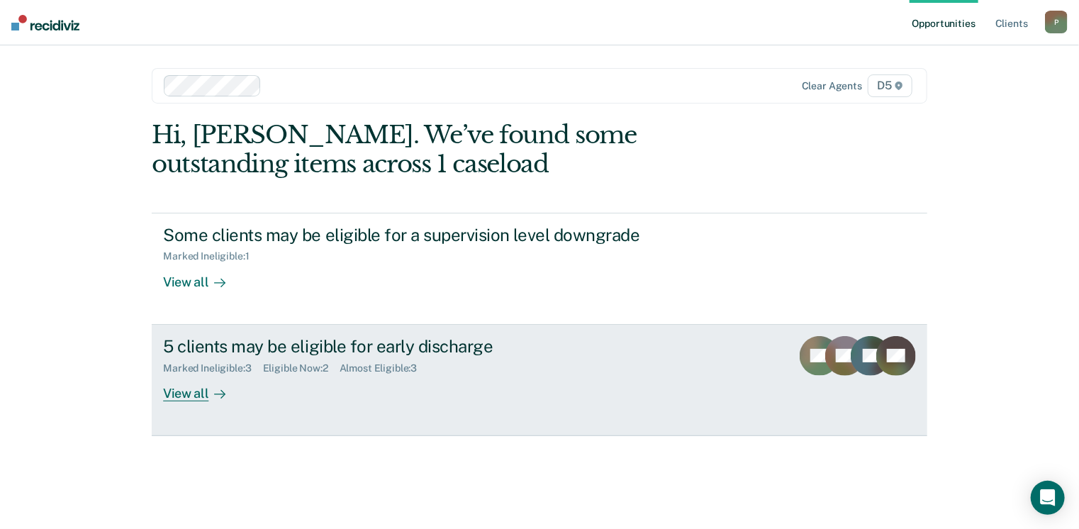
click at [189, 391] on div "View all" at bounding box center [202, 388] width 79 height 28
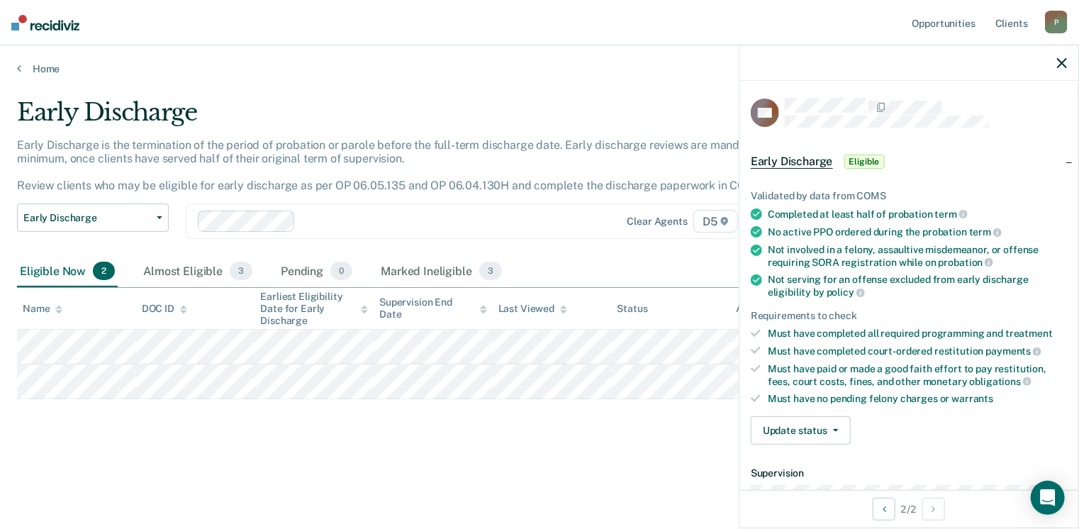
scroll to position [71, 0]
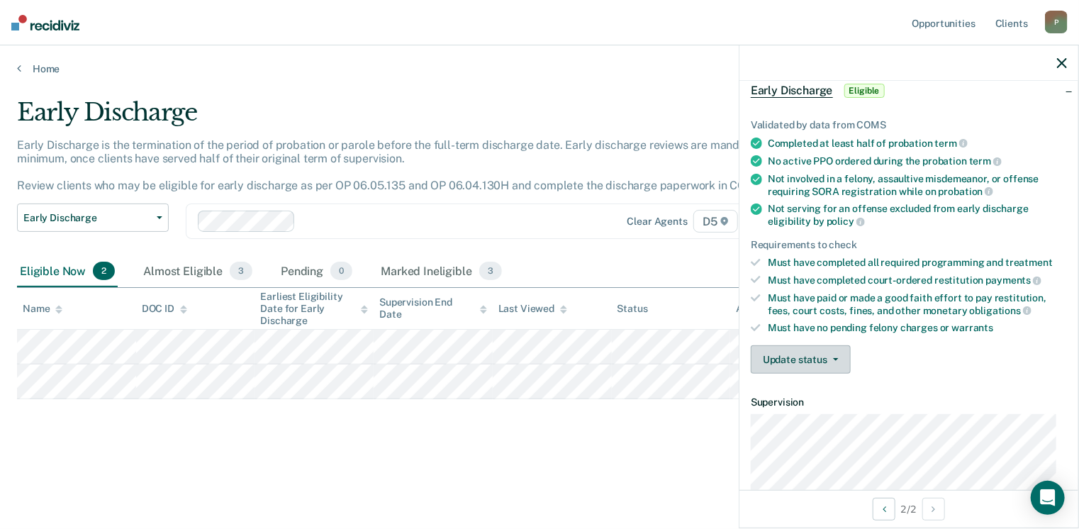
click at [800, 365] on button "Update status" at bounding box center [801, 359] width 100 height 28
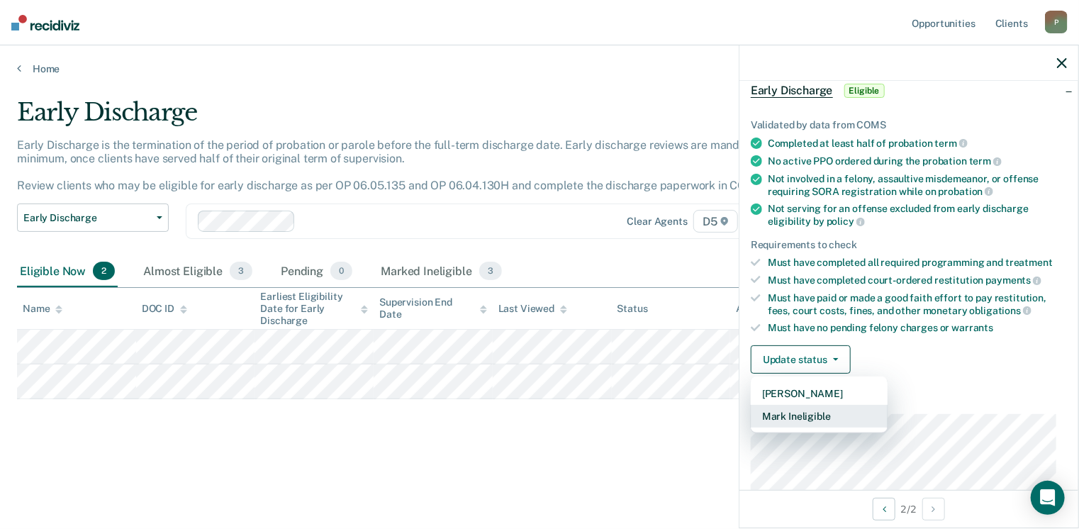
click at [762, 409] on button "Mark Ineligible" at bounding box center [819, 416] width 137 height 23
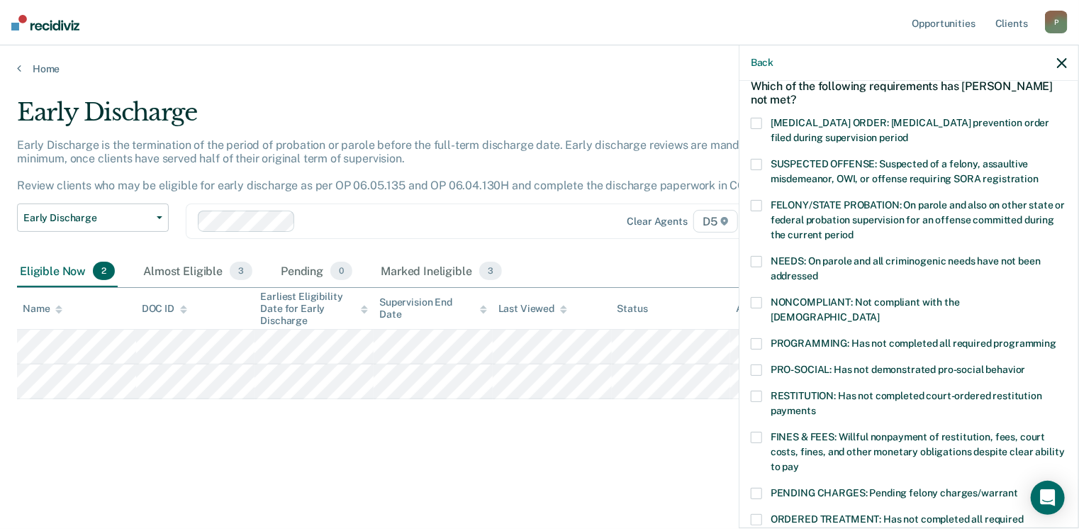
click at [760, 297] on span at bounding box center [756, 302] width 11 height 11
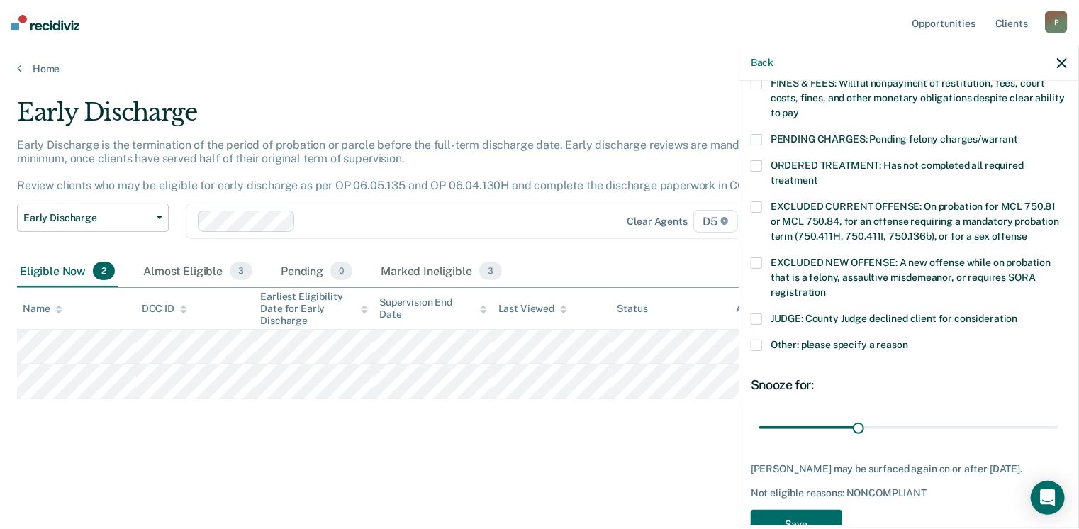
scroll to position [425, 0]
click at [756, 339] on span at bounding box center [756, 344] width 11 height 11
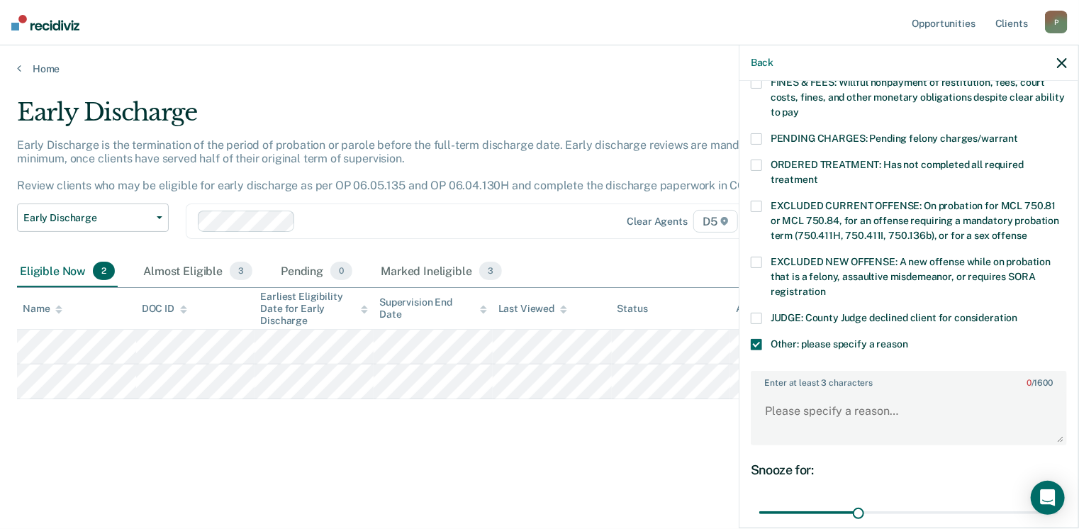
scroll to position [496, 0]
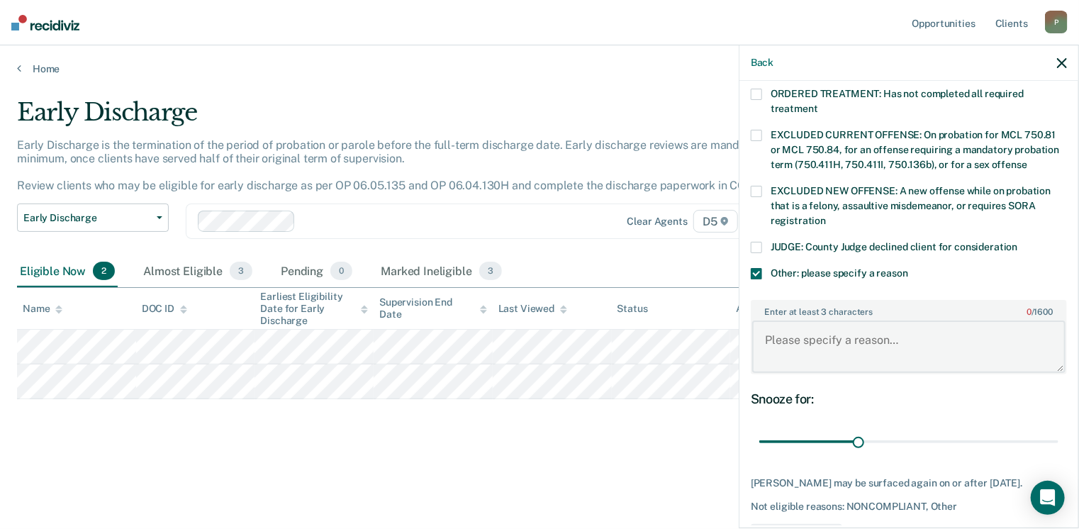
click at [823, 330] on textarea "Enter at least 3 characters 0 / 1600" at bounding box center [908, 347] width 313 height 52
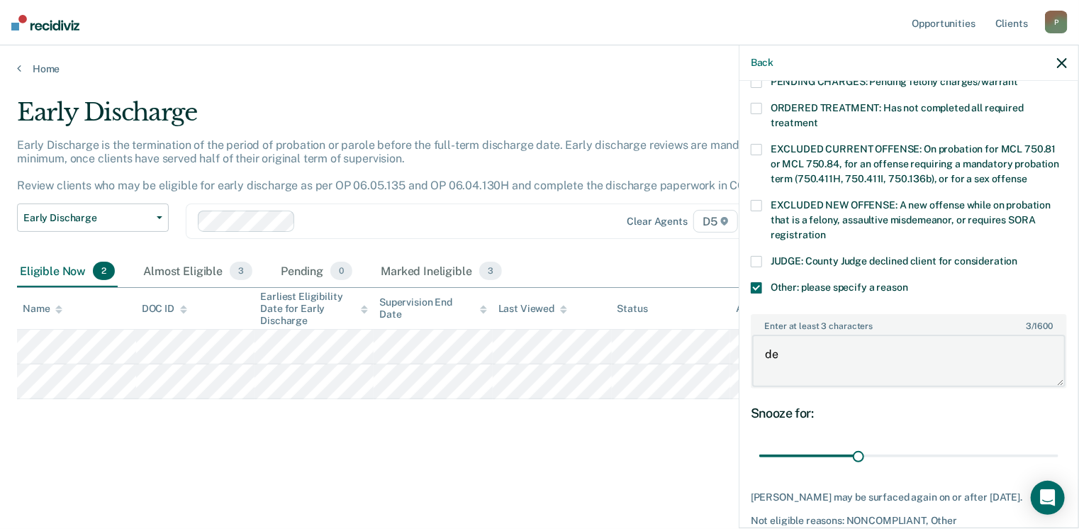
type textarea "d"
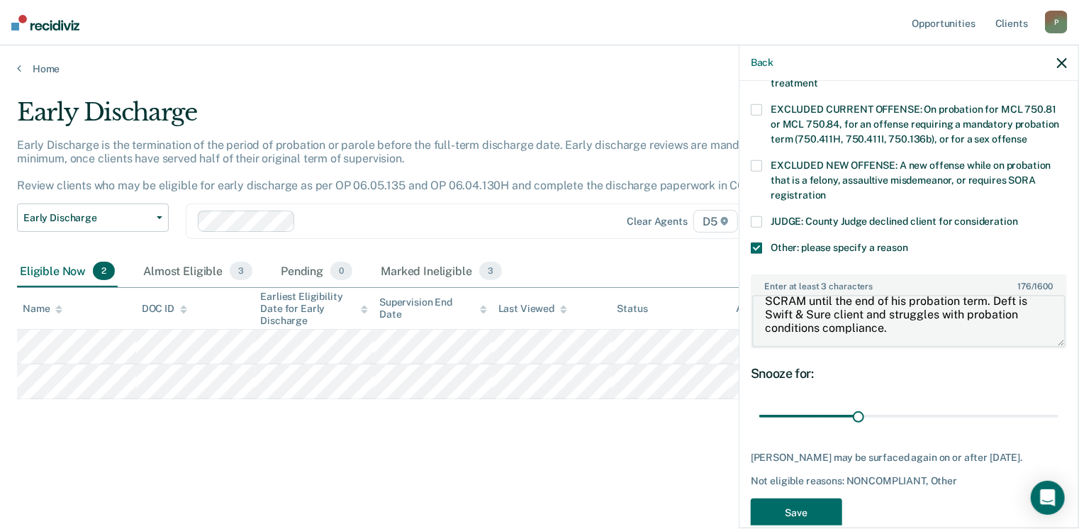
scroll to position [543, 0]
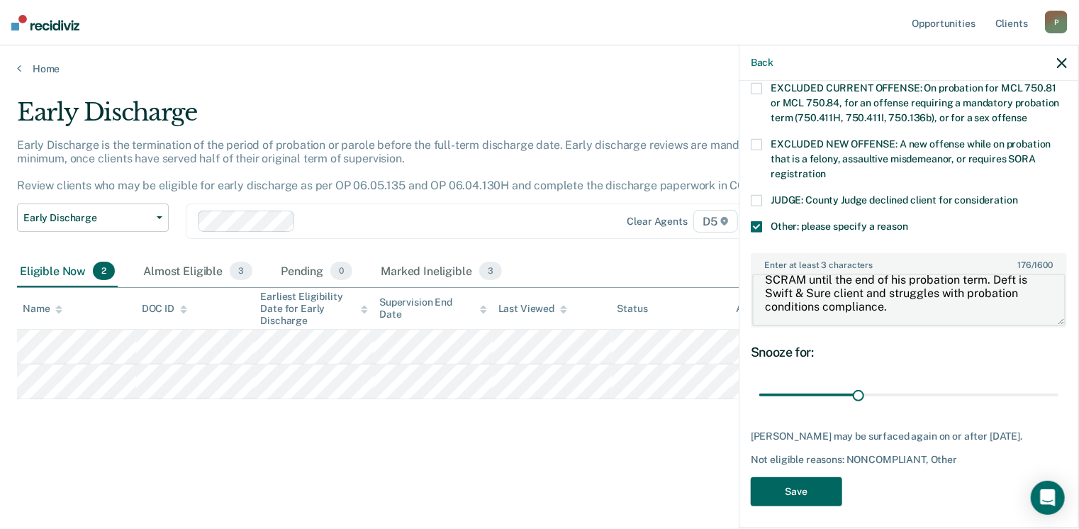
type textarea "Deft just released from jail last month and placed on SCRAM until the end of hi…"
click at [806, 481] on button "Save" at bounding box center [796, 491] width 91 height 29
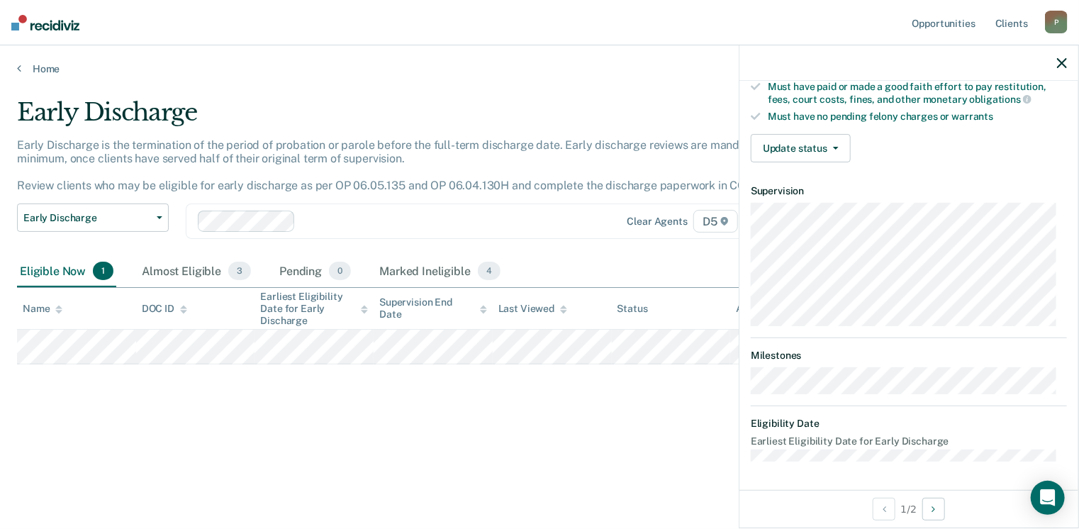
scroll to position [262, 0]
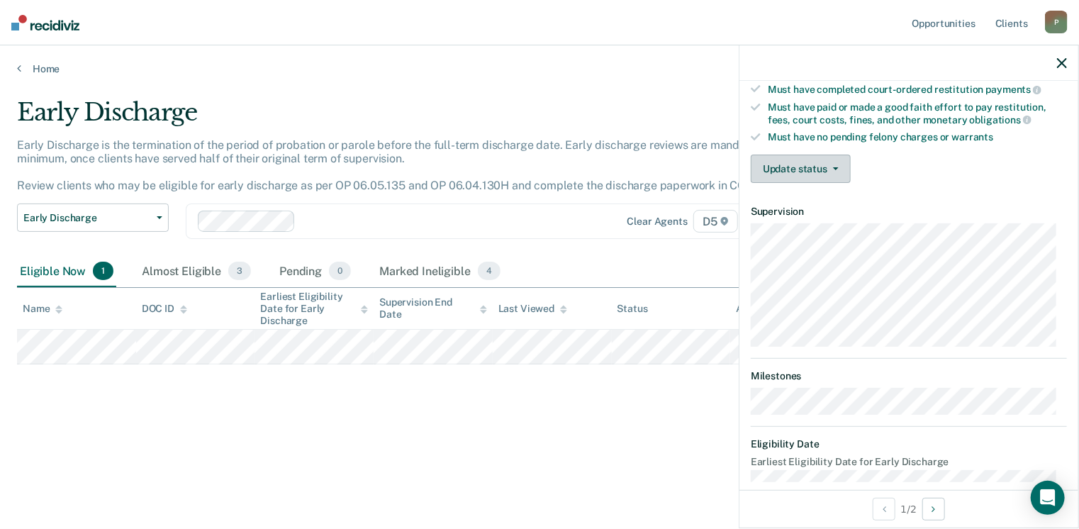
click at [797, 169] on button "Update status" at bounding box center [801, 169] width 100 height 28
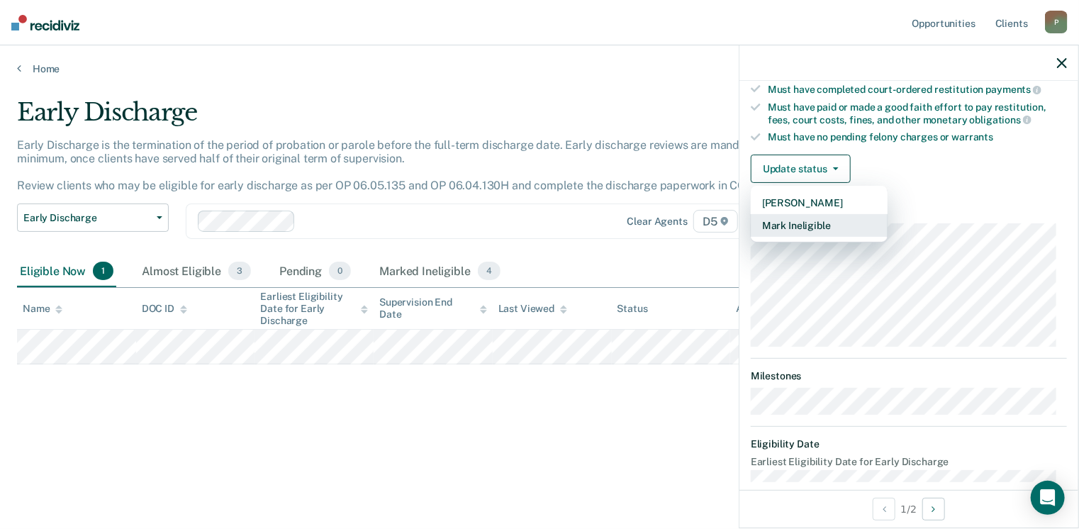
click at [791, 224] on button "Mark Ineligible" at bounding box center [819, 225] width 137 height 23
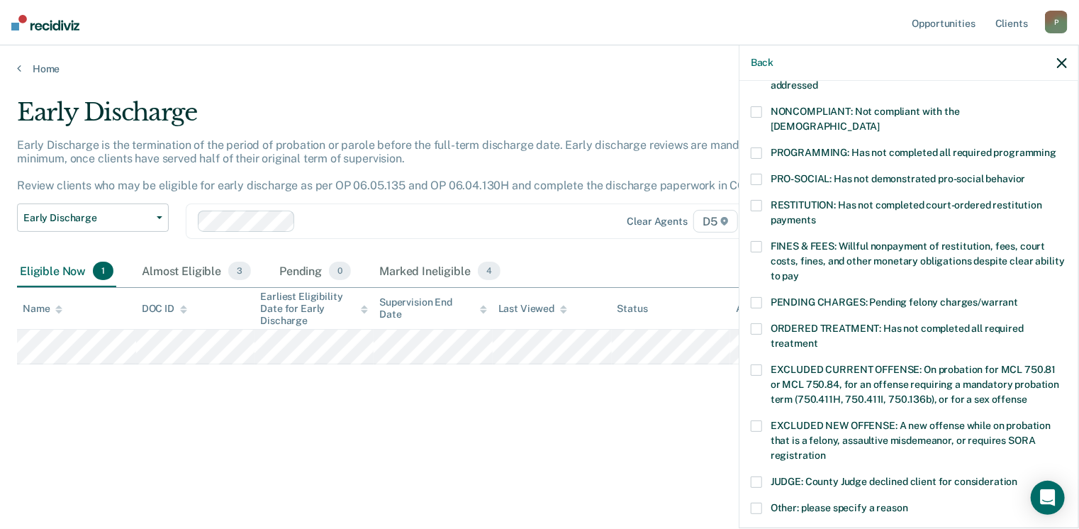
click at [752, 241] on span at bounding box center [756, 246] width 11 height 11
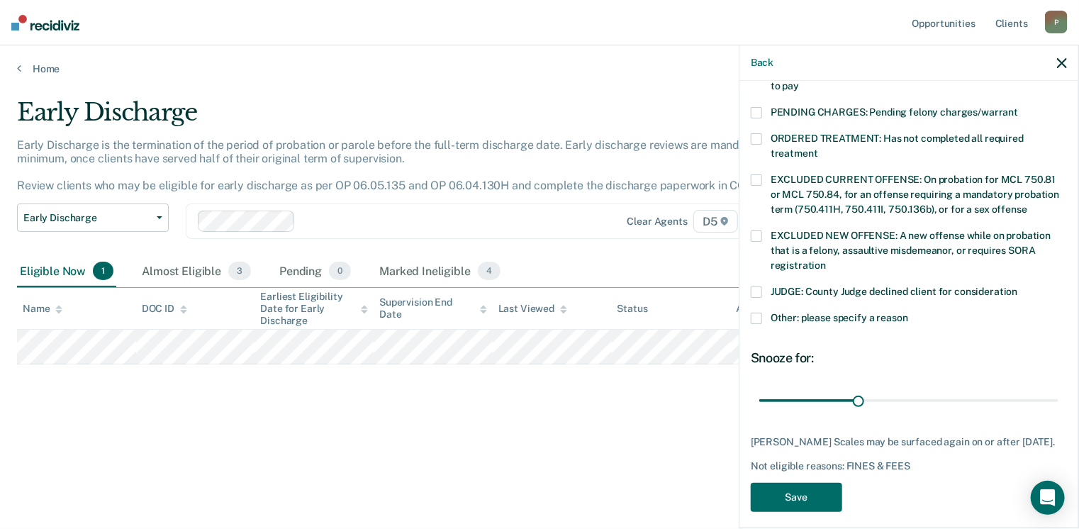
scroll to position [459, 0]
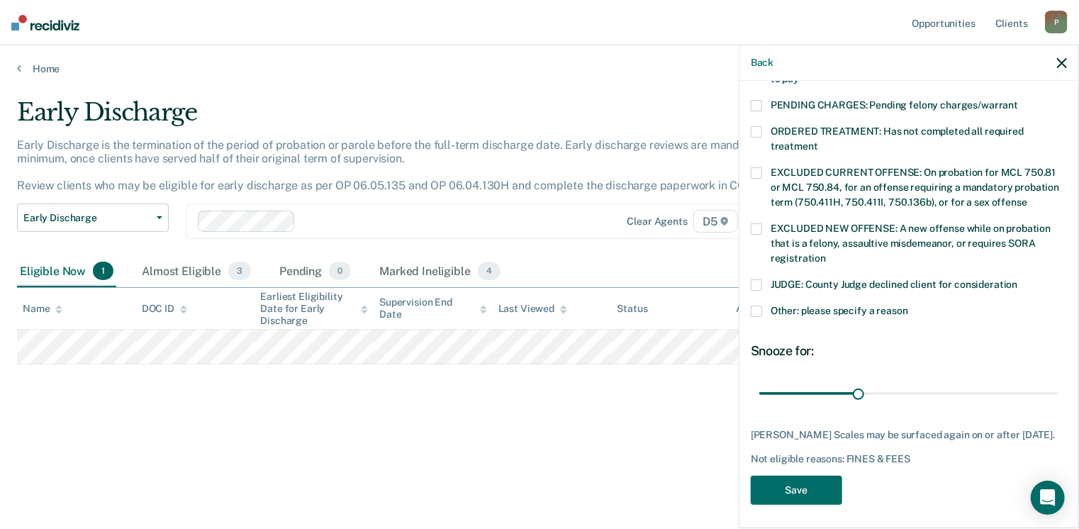
click at [752, 306] on span at bounding box center [756, 311] width 11 height 11
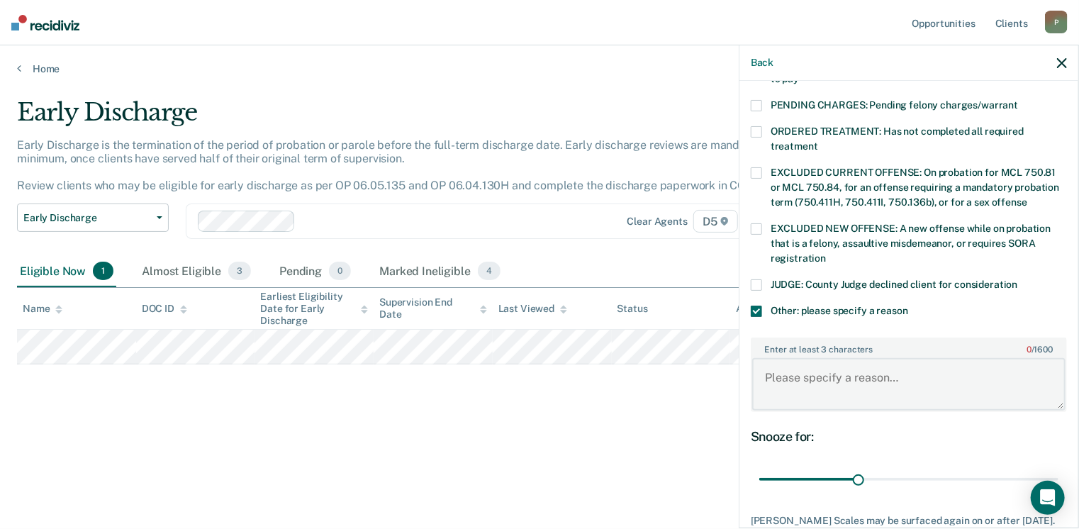
click at [811, 363] on textarea "Enter at least 3 characters 0 / 1600" at bounding box center [908, 384] width 313 height 52
type textarea "d"
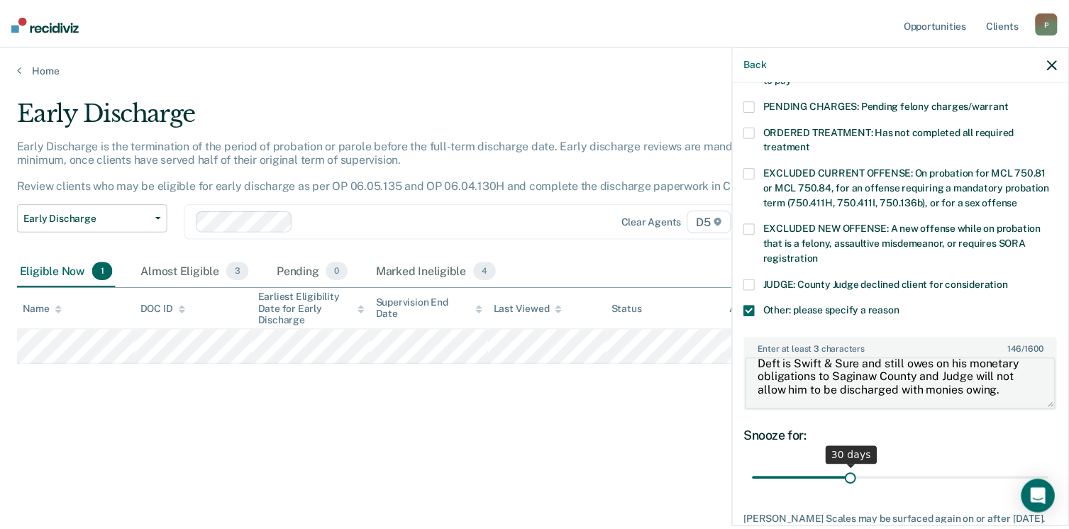
scroll to position [543, 0]
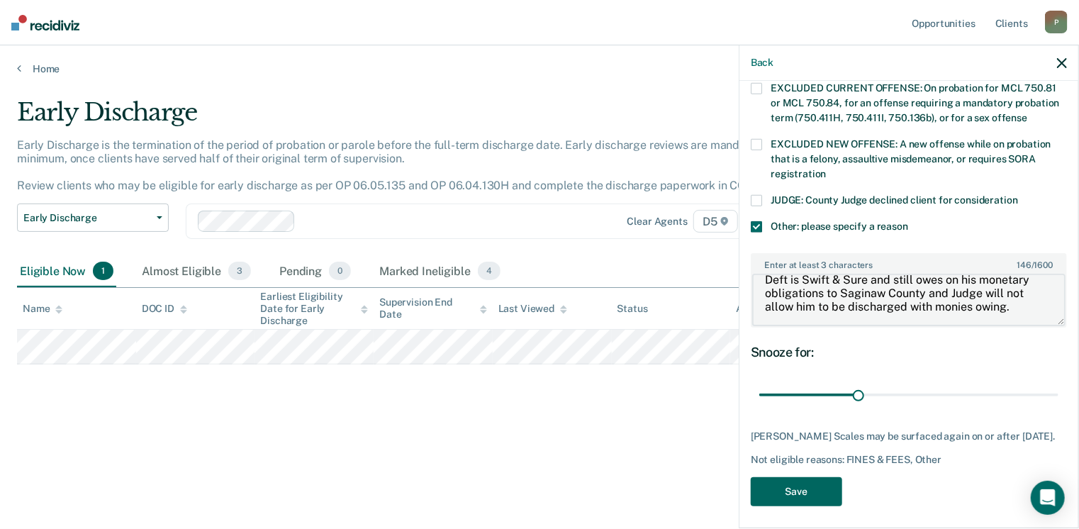
type textarea "Deft is Swift & Sure and still owes on his monetary obligations to Saginaw Coun…"
click at [797, 489] on button "Save" at bounding box center [796, 491] width 91 height 29
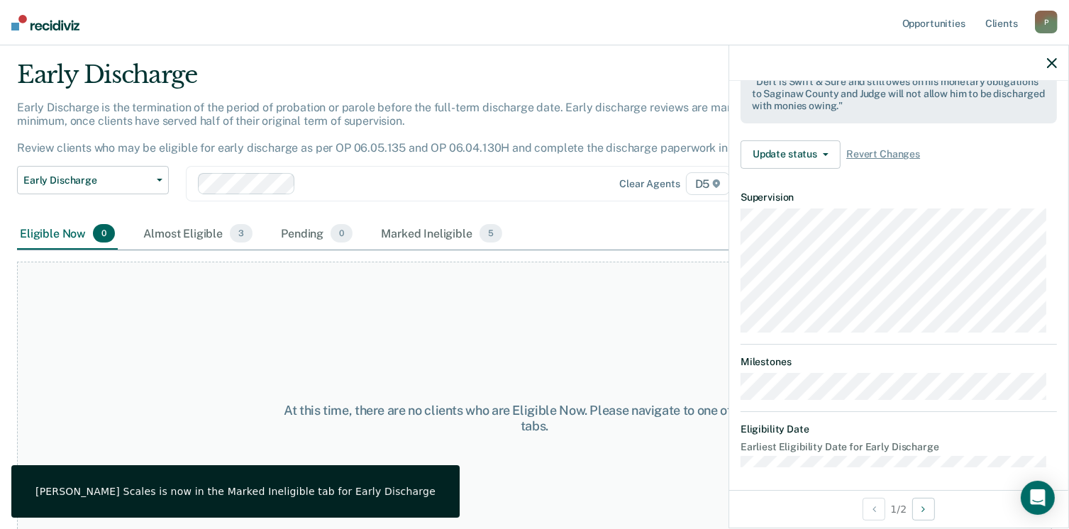
scroll to position [0, 0]
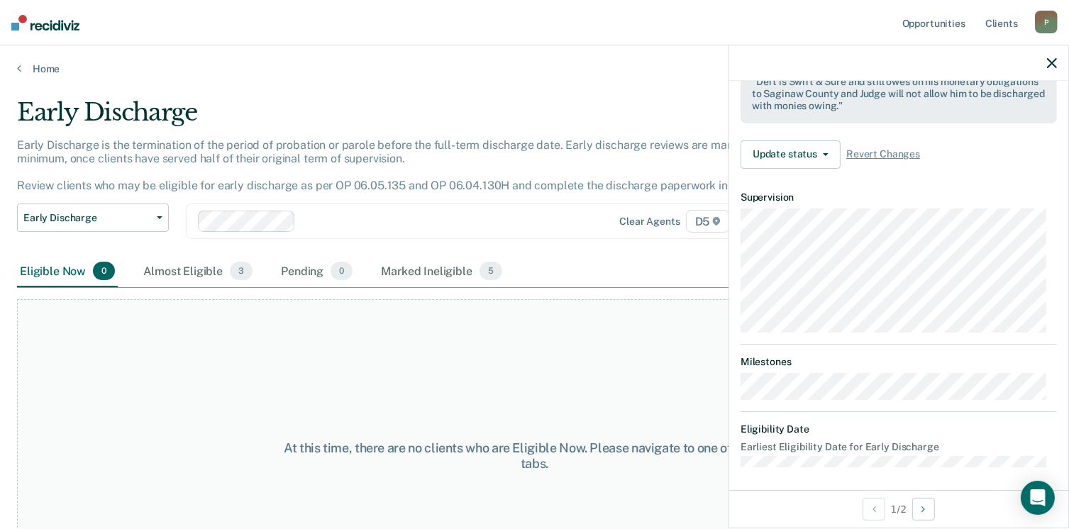
click at [1048, 57] on button "button" at bounding box center [1052, 63] width 10 height 12
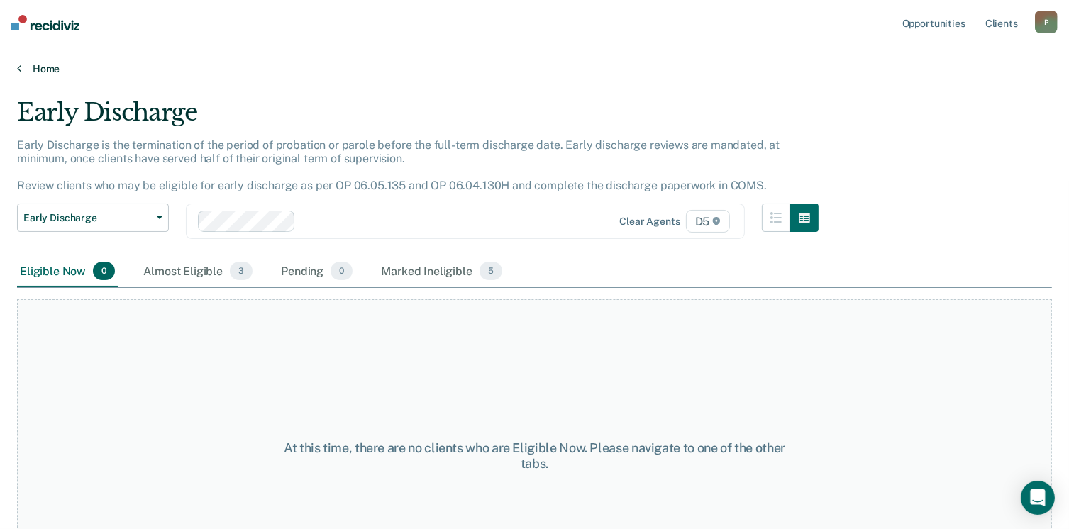
click at [43, 69] on link "Home" at bounding box center [534, 68] width 1035 height 13
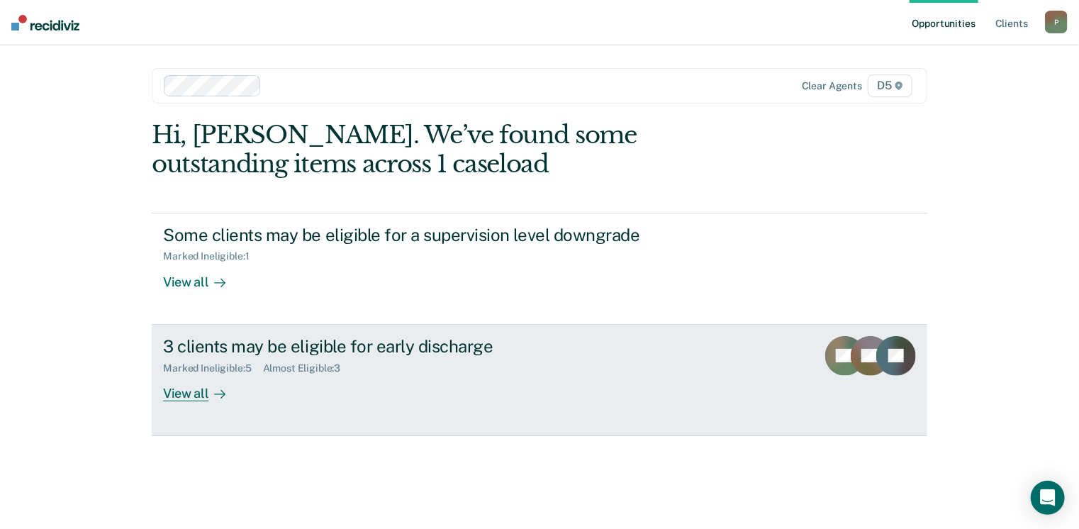
click at [204, 397] on div "View all" at bounding box center [202, 388] width 79 height 28
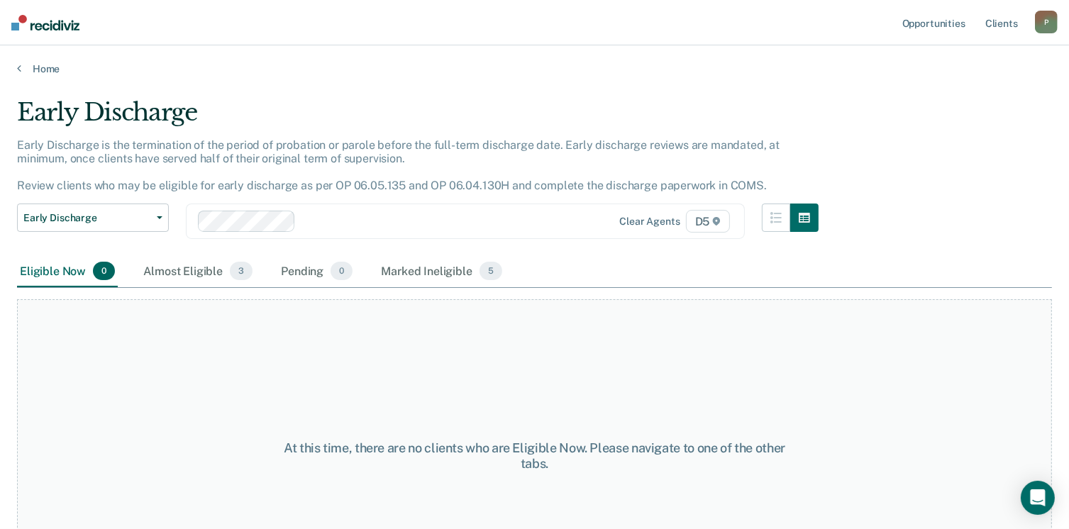
scroll to position [82, 0]
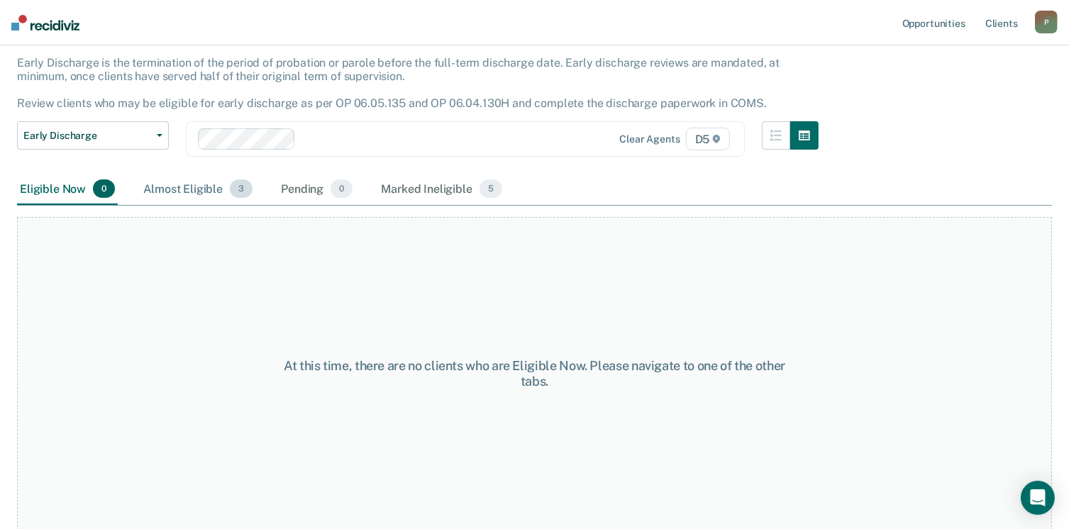
click at [189, 188] on div "Almost Eligible 3" at bounding box center [197, 189] width 115 height 31
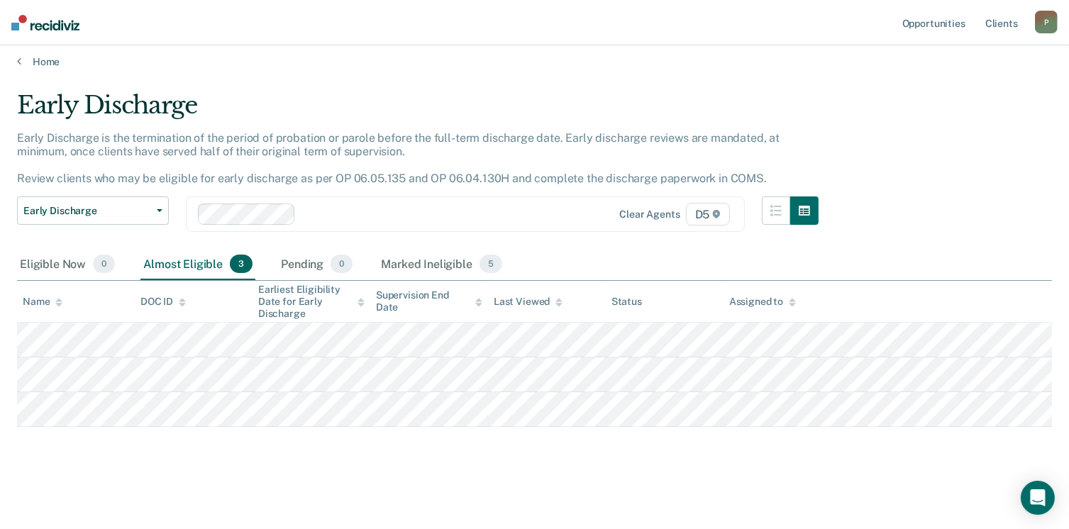
scroll to position [6, 0]
click at [45, 59] on link "Home" at bounding box center [534, 63] width 1035 height 13
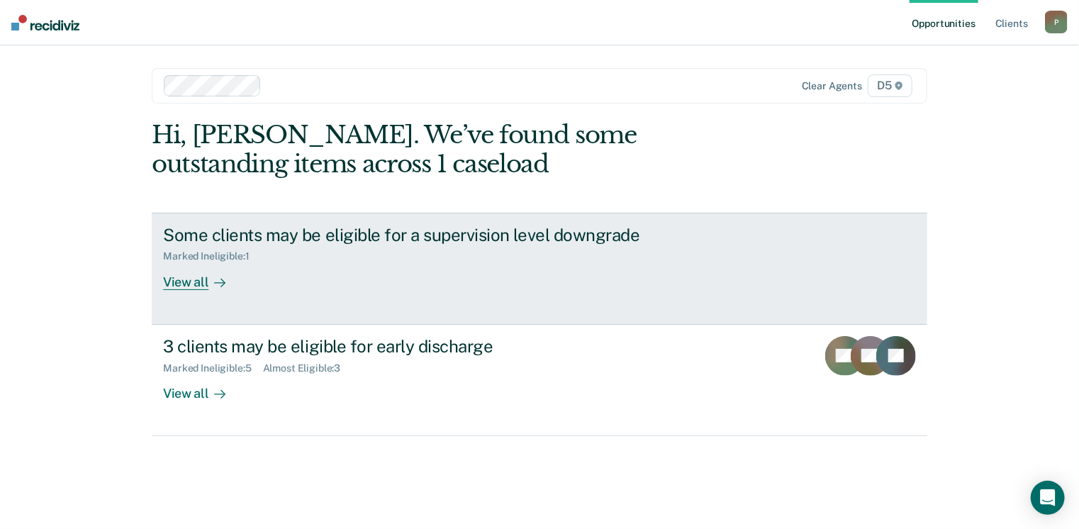
click at [202, 279] on div "View all" at bounding box center [202, 276] width 79 height 28
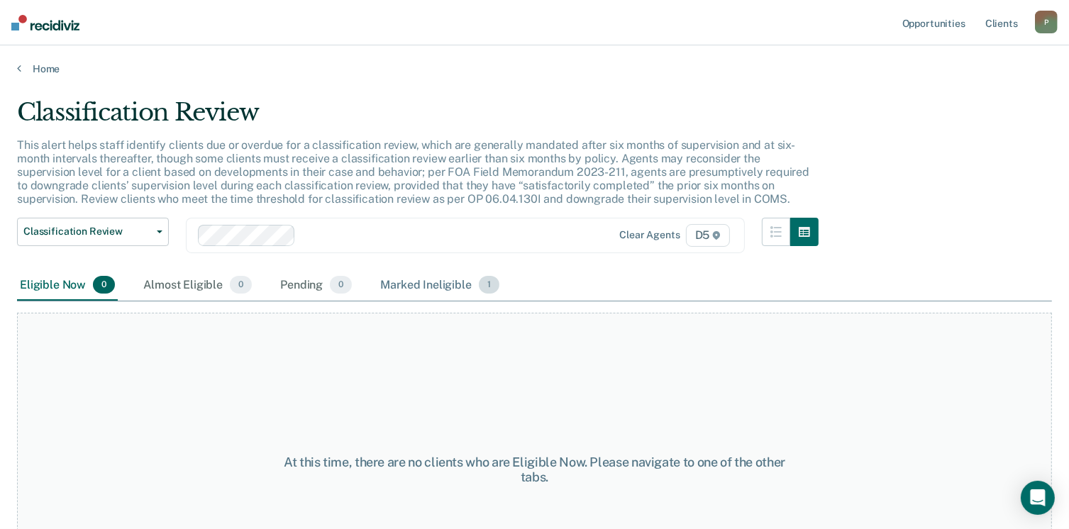
click at [394, 287] on div "Marked Ineligible 1" at bounding box center [439, 285] width 125 height 31
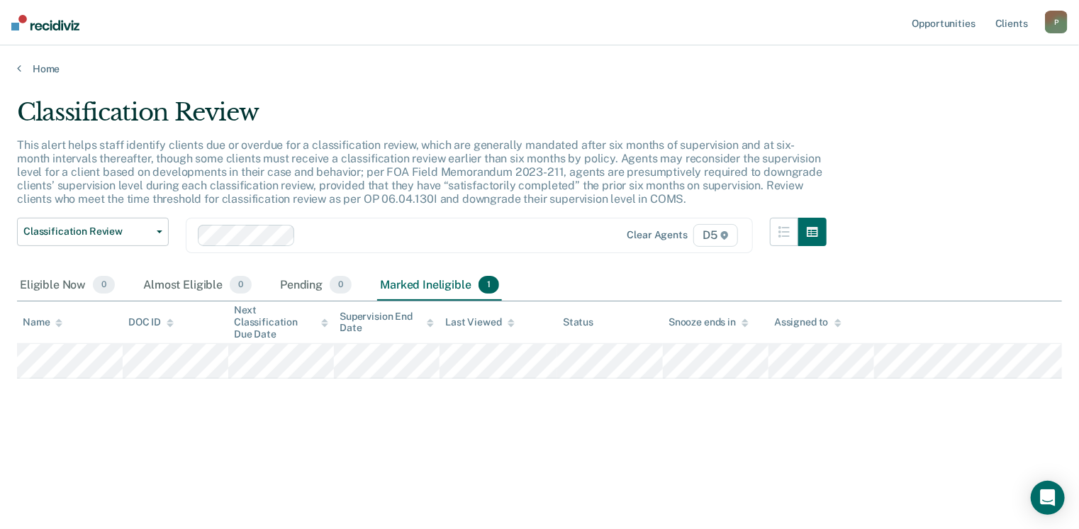
click at [1050, 26] on div "P" at bounding box center [1056, 22] width 23 height 23
click at [969, 94] on link "Log Out" at bounding box center [999, 93] width 114 height 12
